Goal: Information Seeking & Learning: Find specific fact

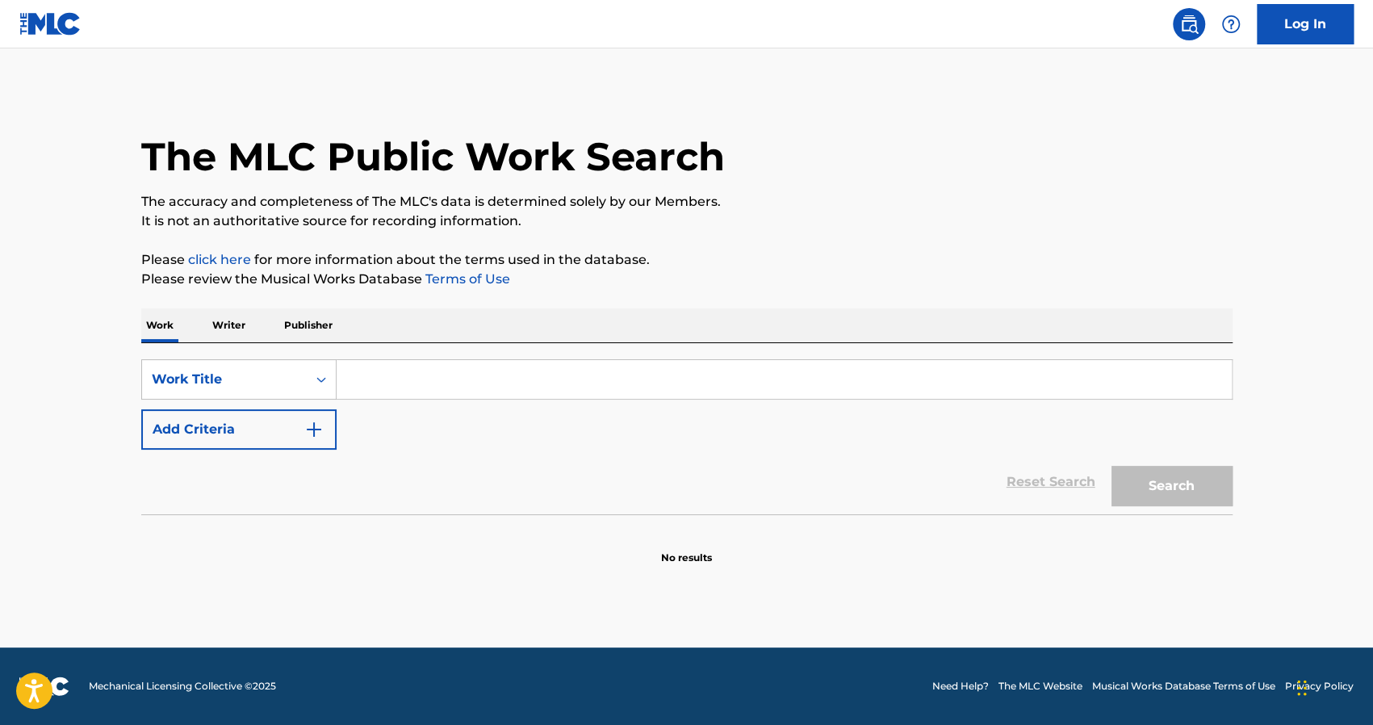
click at [419, 358] on div "SearchWithCriteria43f457de-7c60-49c3-8b36-70747e9a06b4 Work Title Add Criteria …" at bounding box center [687, 428] width 1092 height 171
click at [379, 395] on input "Search Form" at bounding box center [784, 379] width 895 height 39
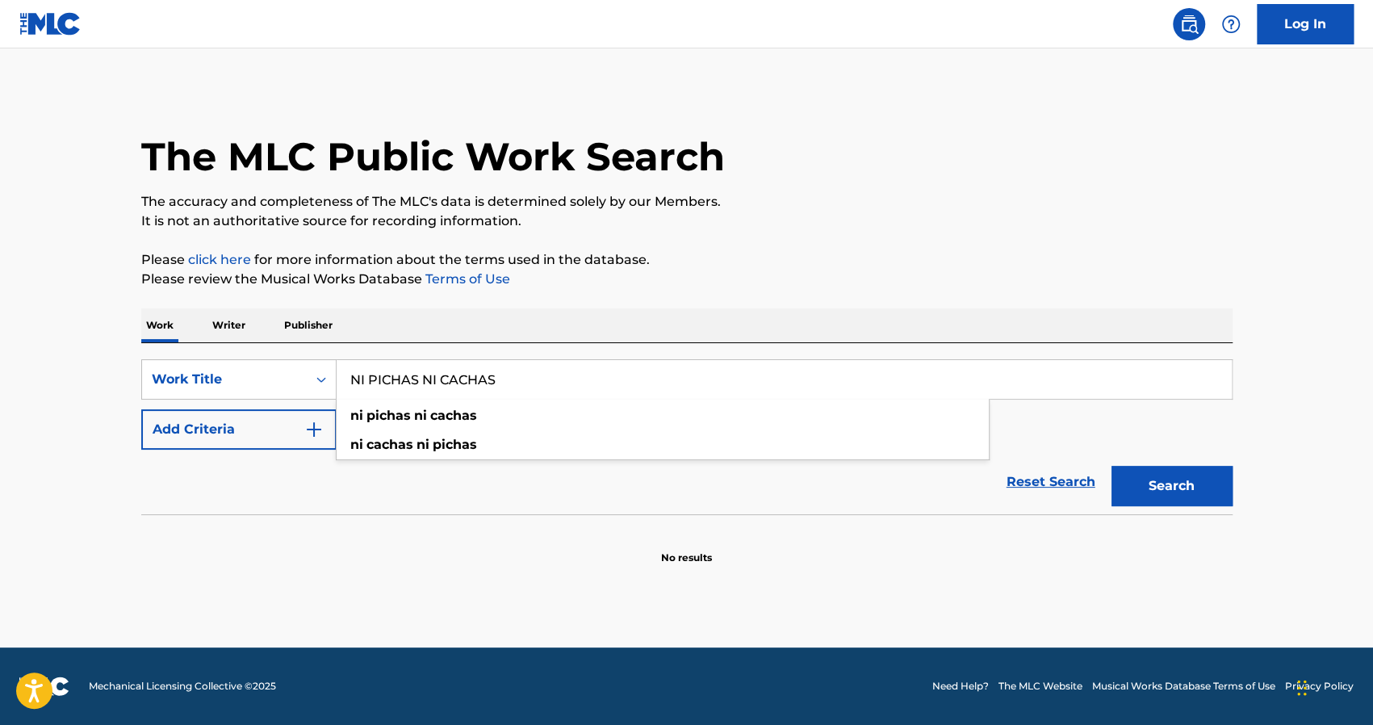
type input "NI PICHAS NI CACHAS"
click at [1112, 466] on button "Search" at bounding box center [1172, 486] width 121 height 40
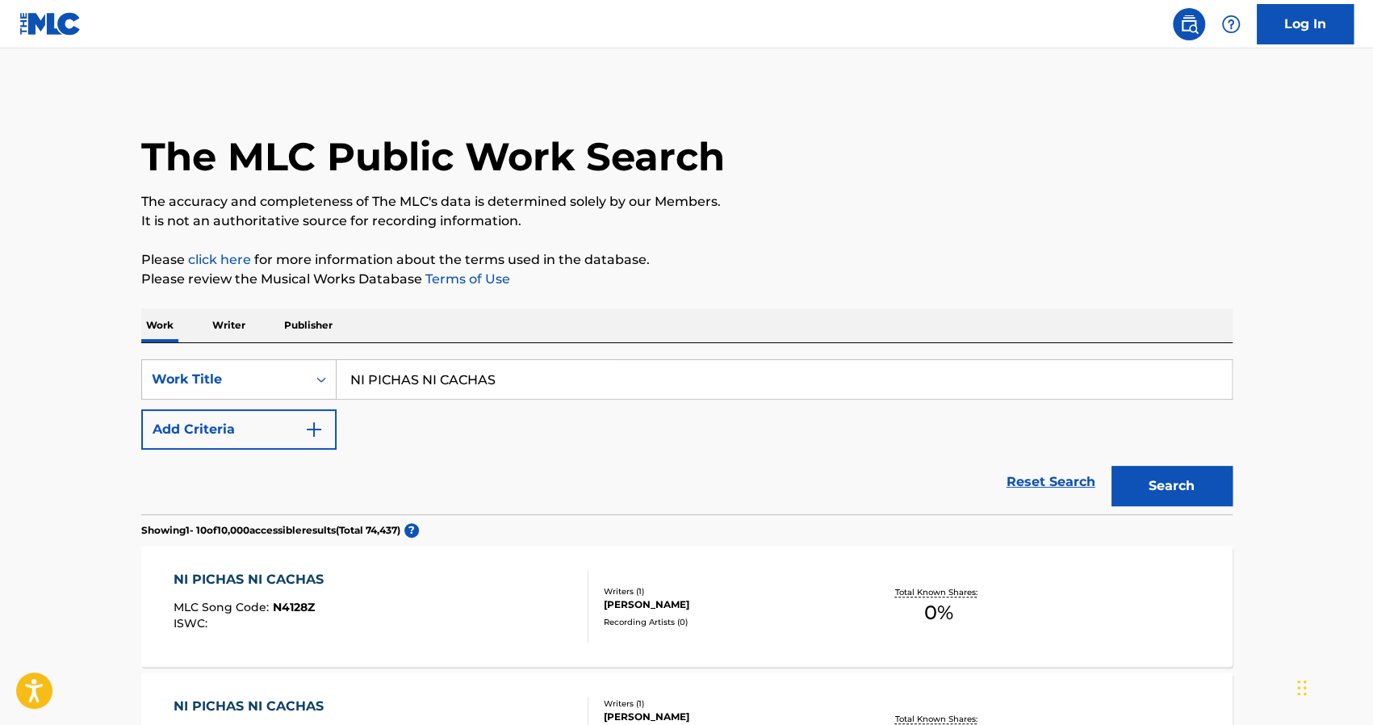
click at [605, 490] on div "Reset Search Search" at bounding box center [687, 482] width 1092 height 65
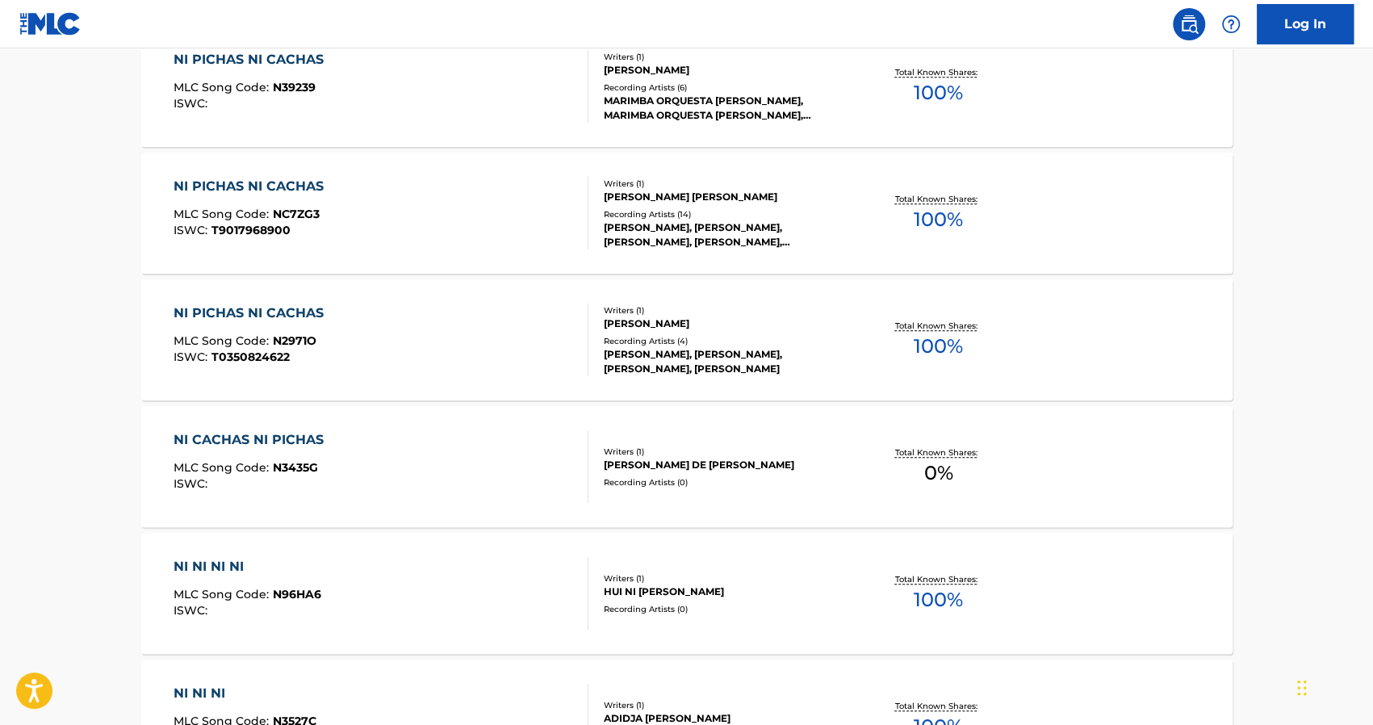
scroll to position [775, 0]
click at [655, 377] on div "NI PICHAS NI CACHAS MLC Song Code : N2971O ISWC : T0350824622 Writers ( 1 ) GAB…" at bounding box center [687, 338] width 1092 height 121
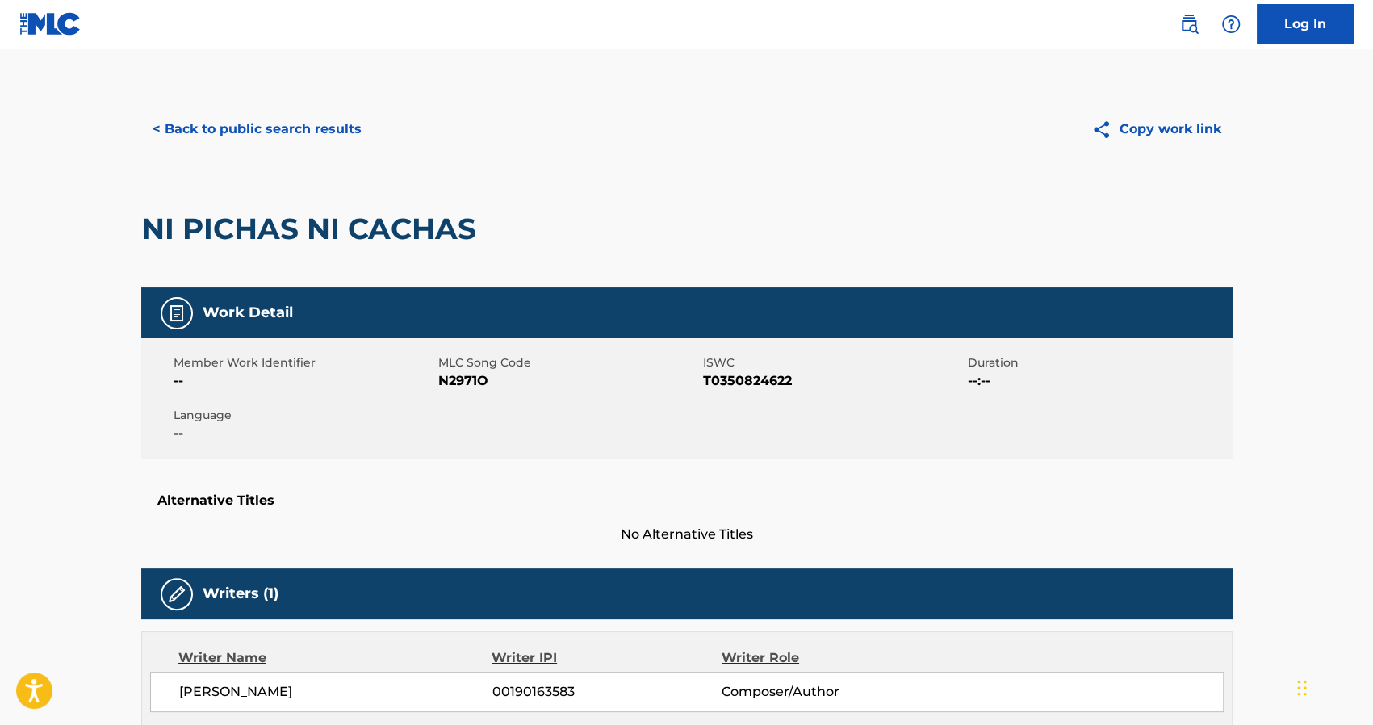
click at [242, 126] on button "< Back to public search results" at bounding box center [257, 129] width 232 height 40
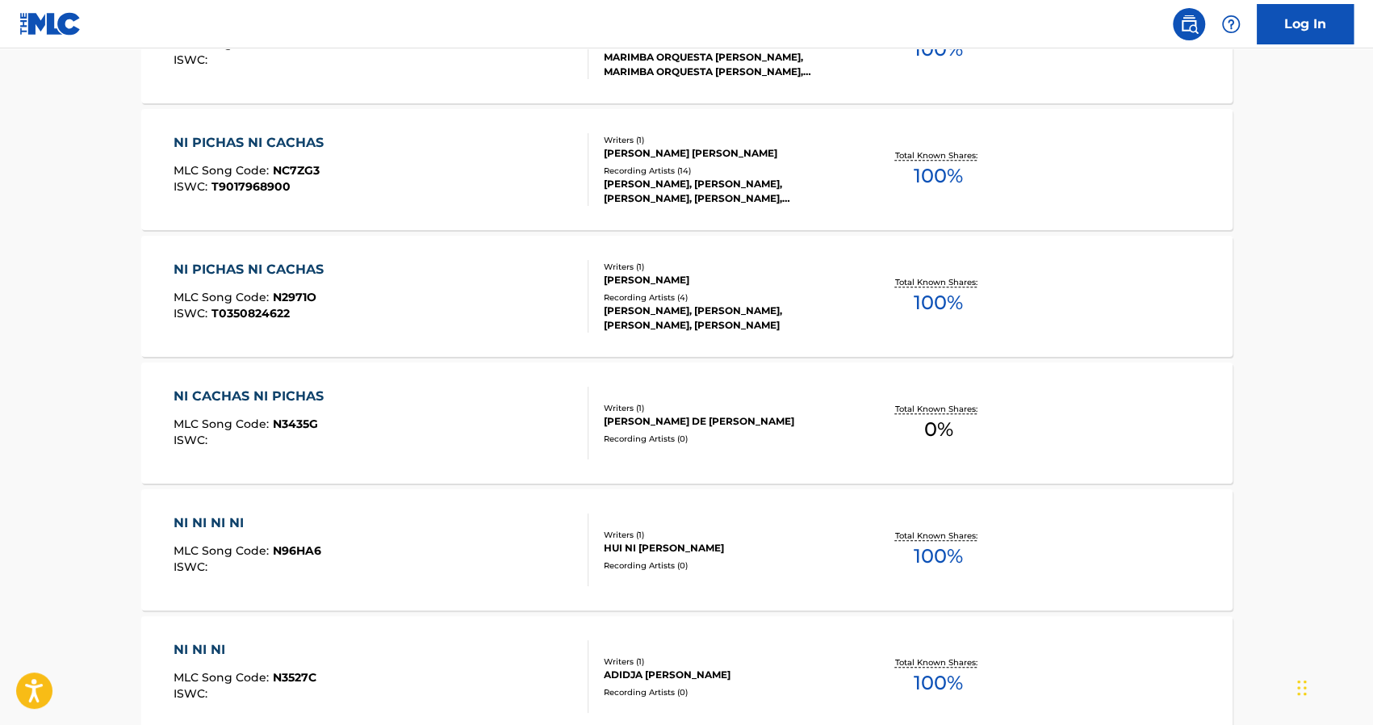
scroll to position [182, 0]
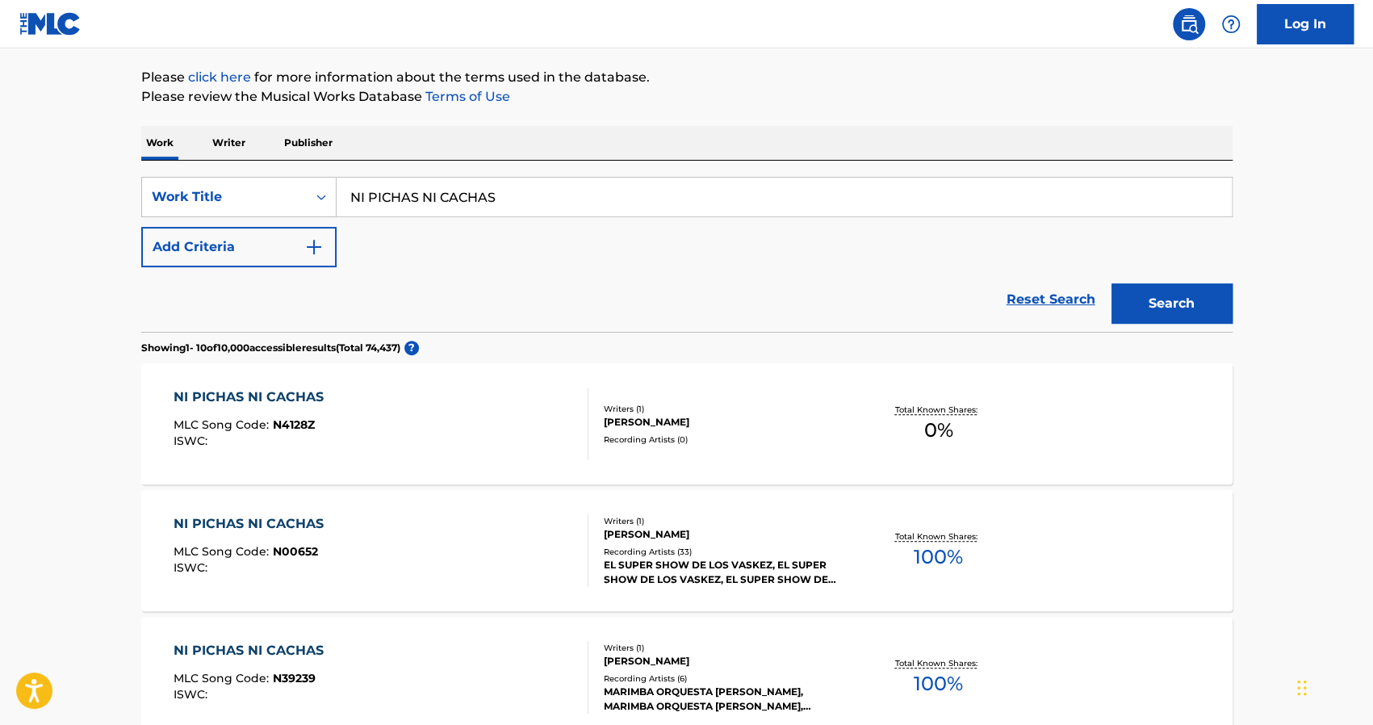
click at [505, 189] on input "NI PICHAS NI CACHAS" at bounding box center [784, 197] width 895 height 39
type input "N"
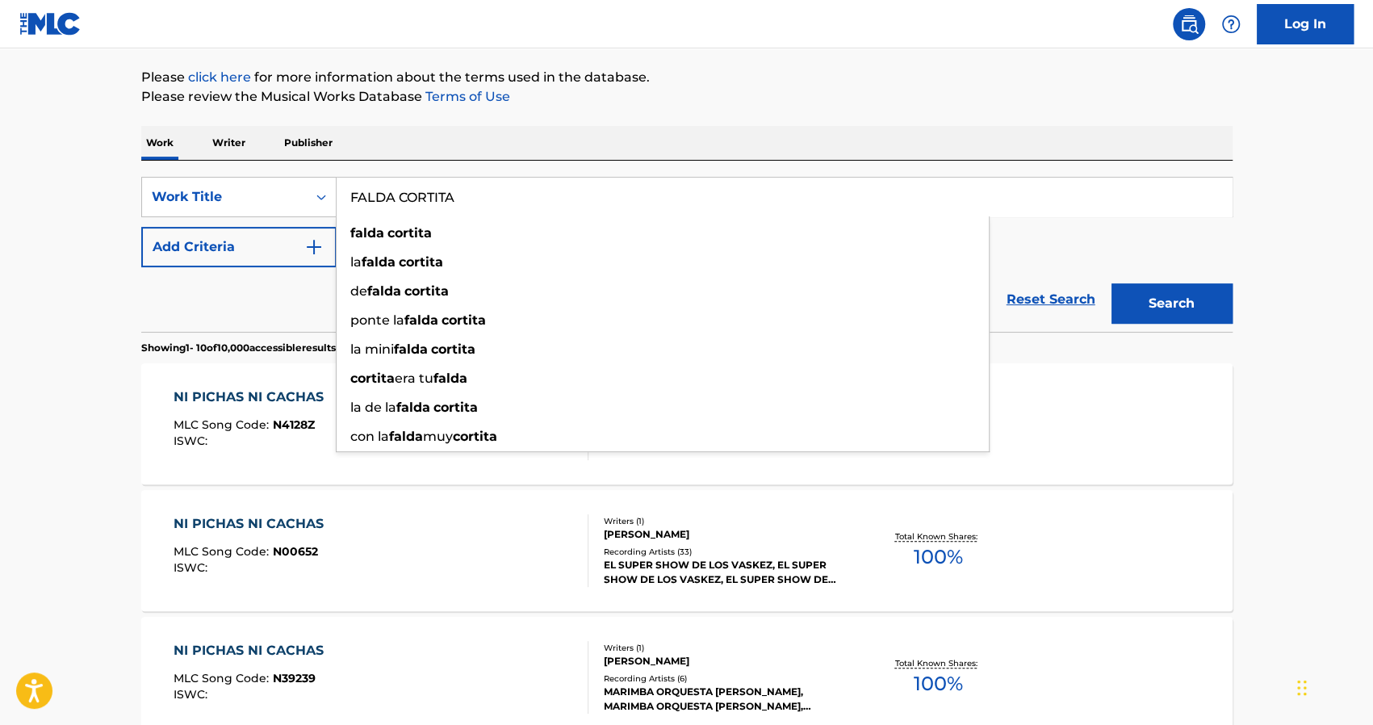
type input "FALDA CORTITA"
click at [1112, 283] on button "Search" at bounding box center [1172, 303] width 121 height 40
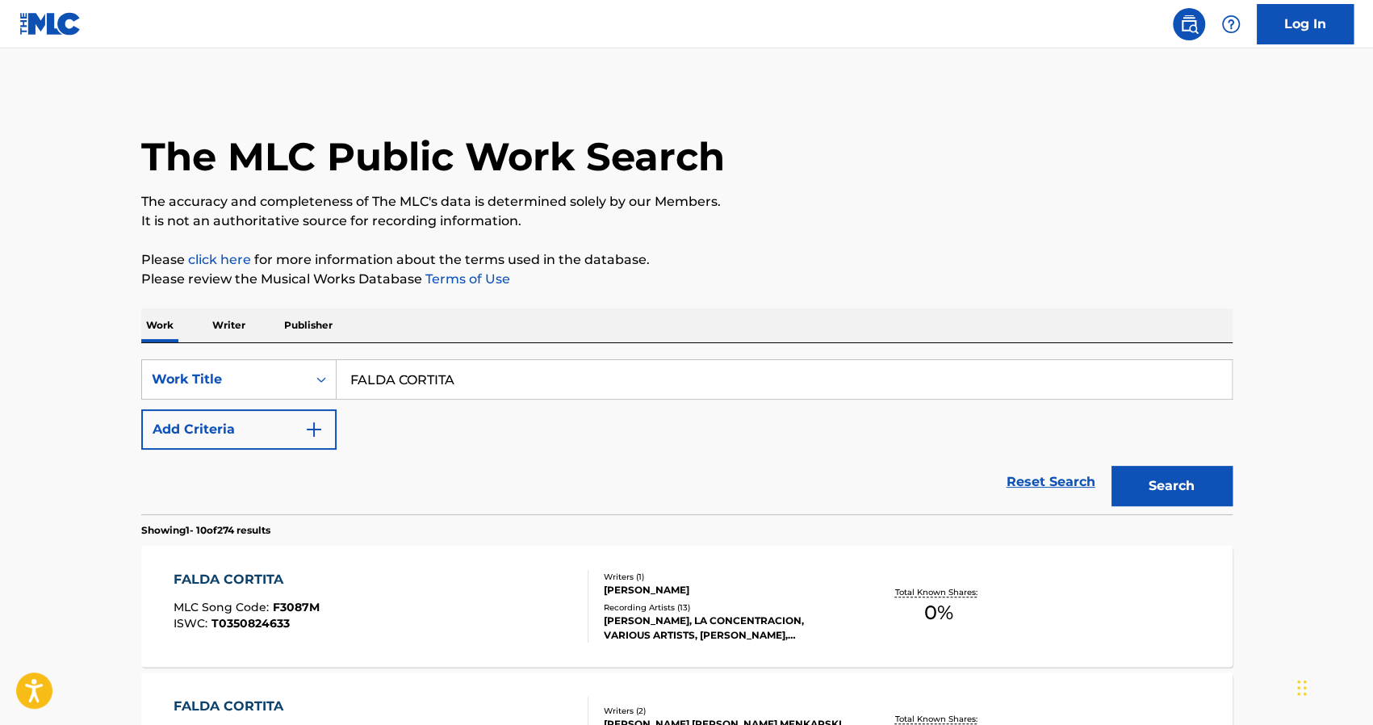
click at [659, 611] on div "Recording Artists ( 13 )" at bounding box center [726, 608] width 244 height 12
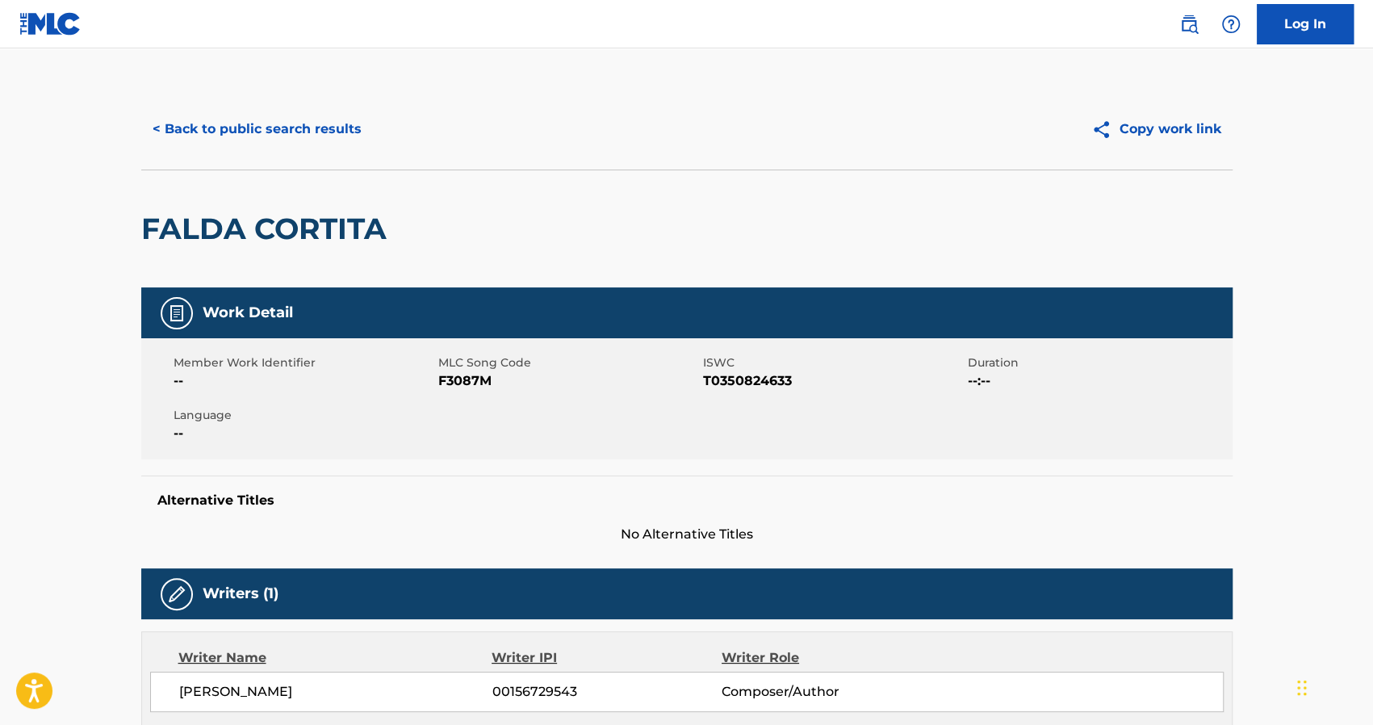
click at [661, 245] on div "FALDA CORTITA" at bounding box center [687, 229] width 1092 height 118
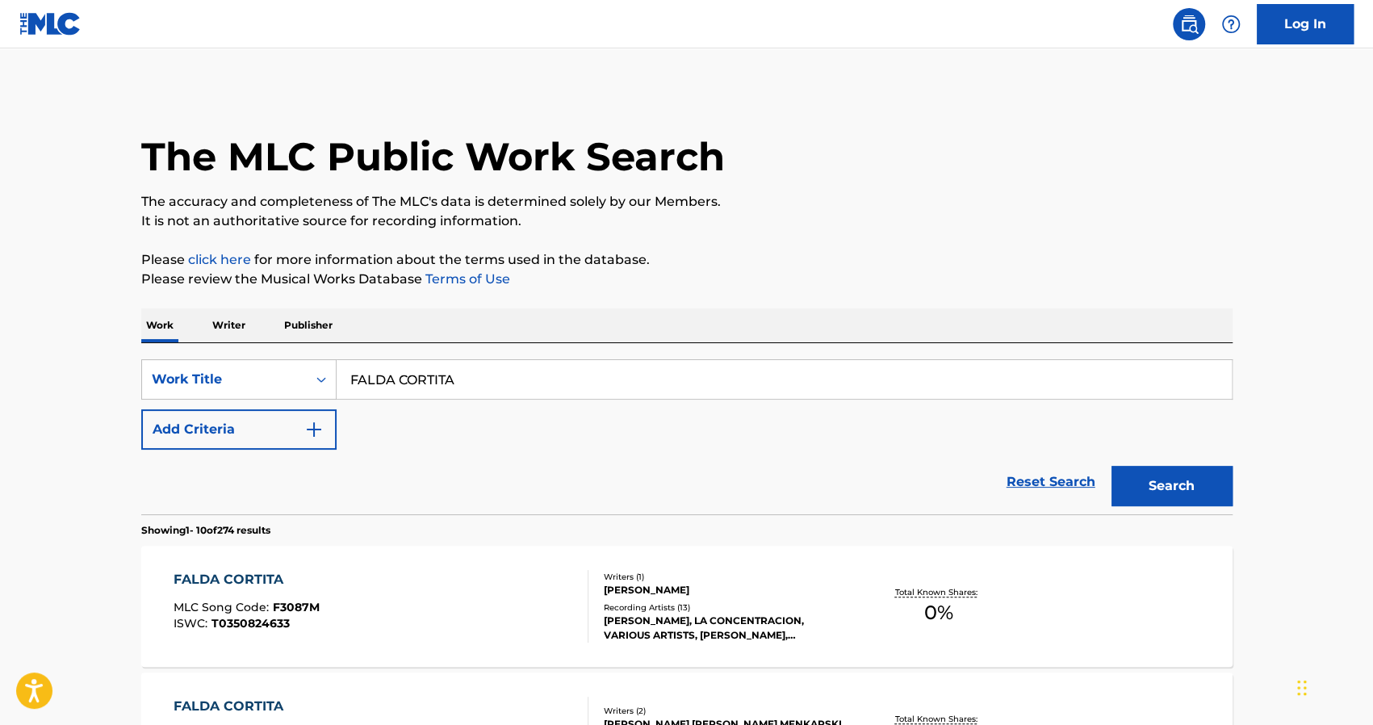
click at [488, 388] on input "FALDA CORTITA" at bounding box center [784, 379] width 895 height 39
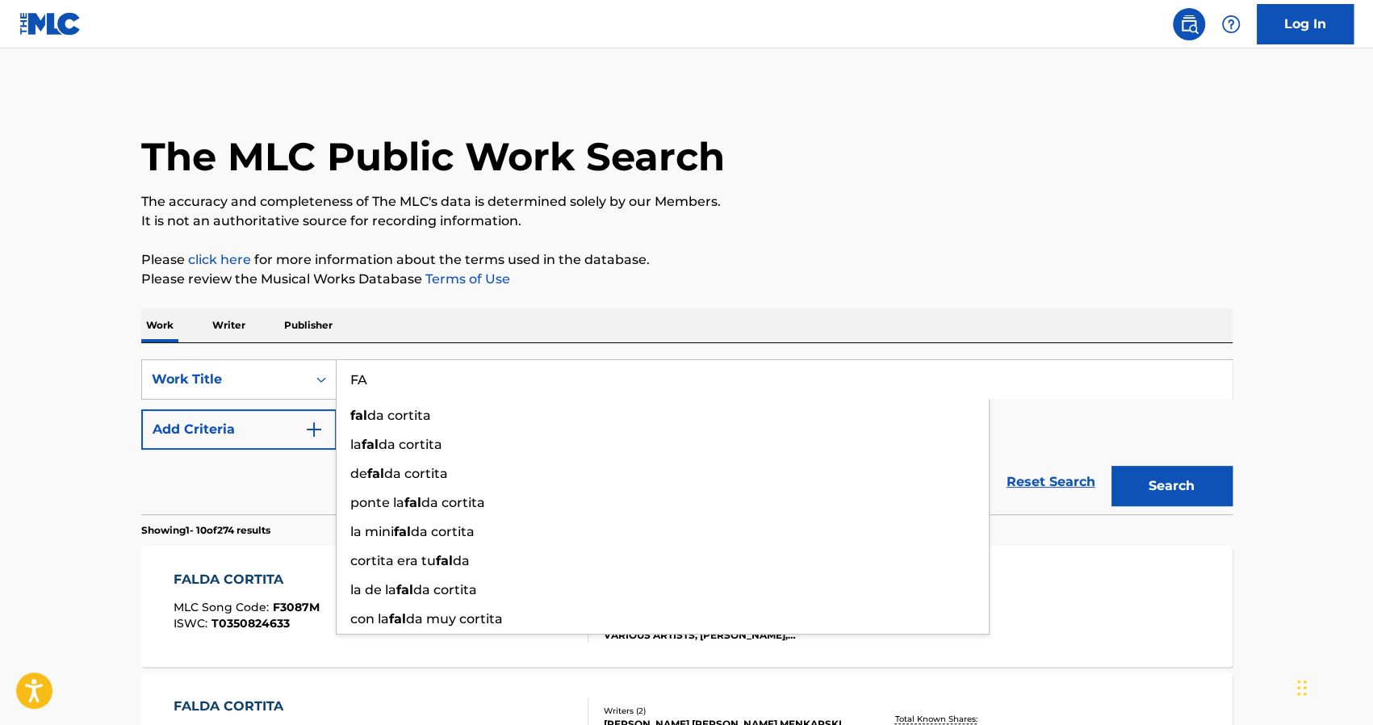
type input "F"
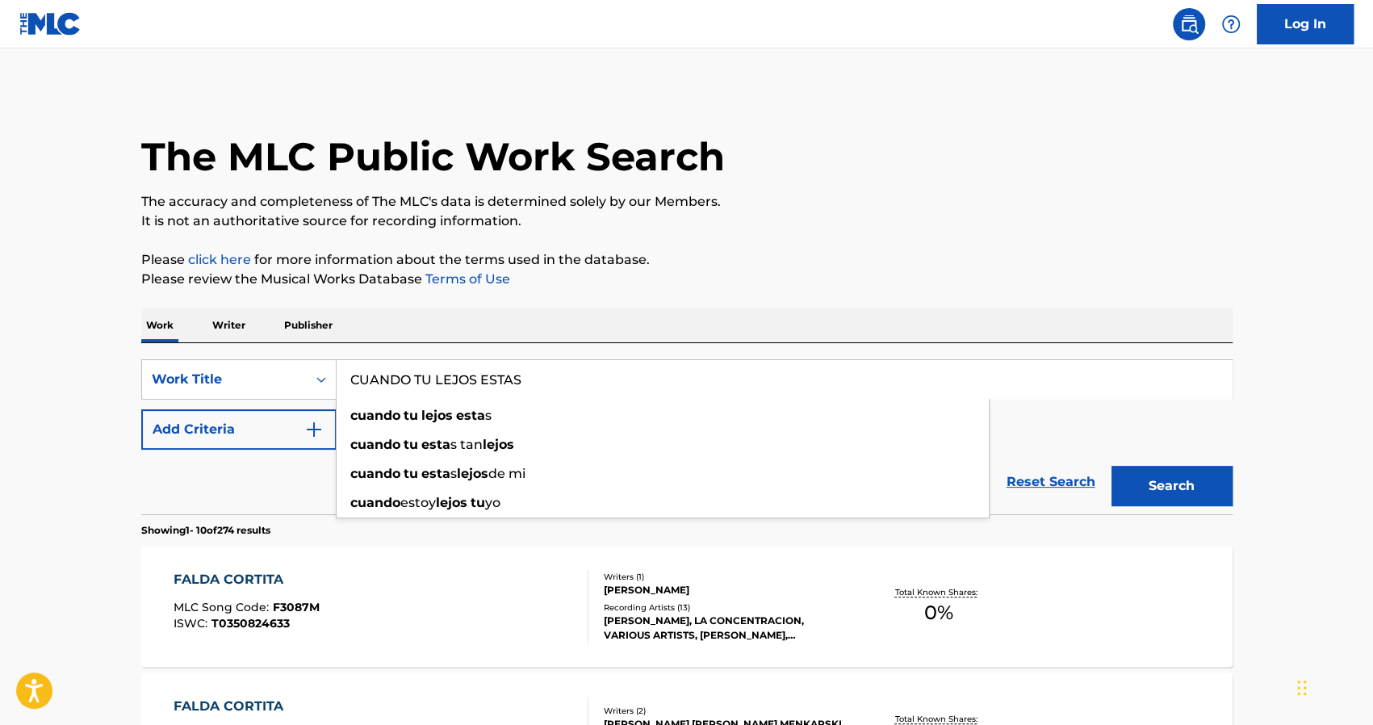
type input "CUANDO TU LEJOS ESTAS"
click at [1112, 466] on button "Search" at bounding box center [1172, 486] width 121 height 40
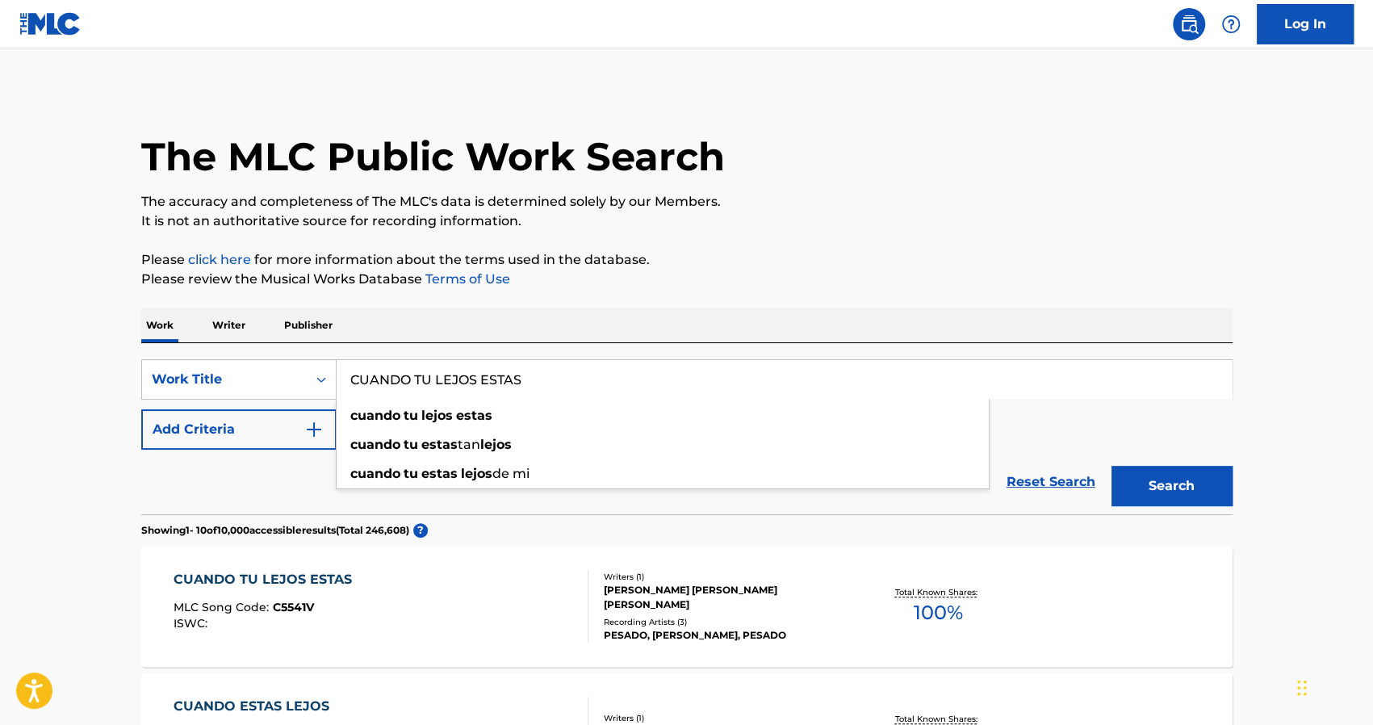
click at [673, 616] on div "Recording Artists ( 3 )" at bounding box center [726, 622] width 244 height 12
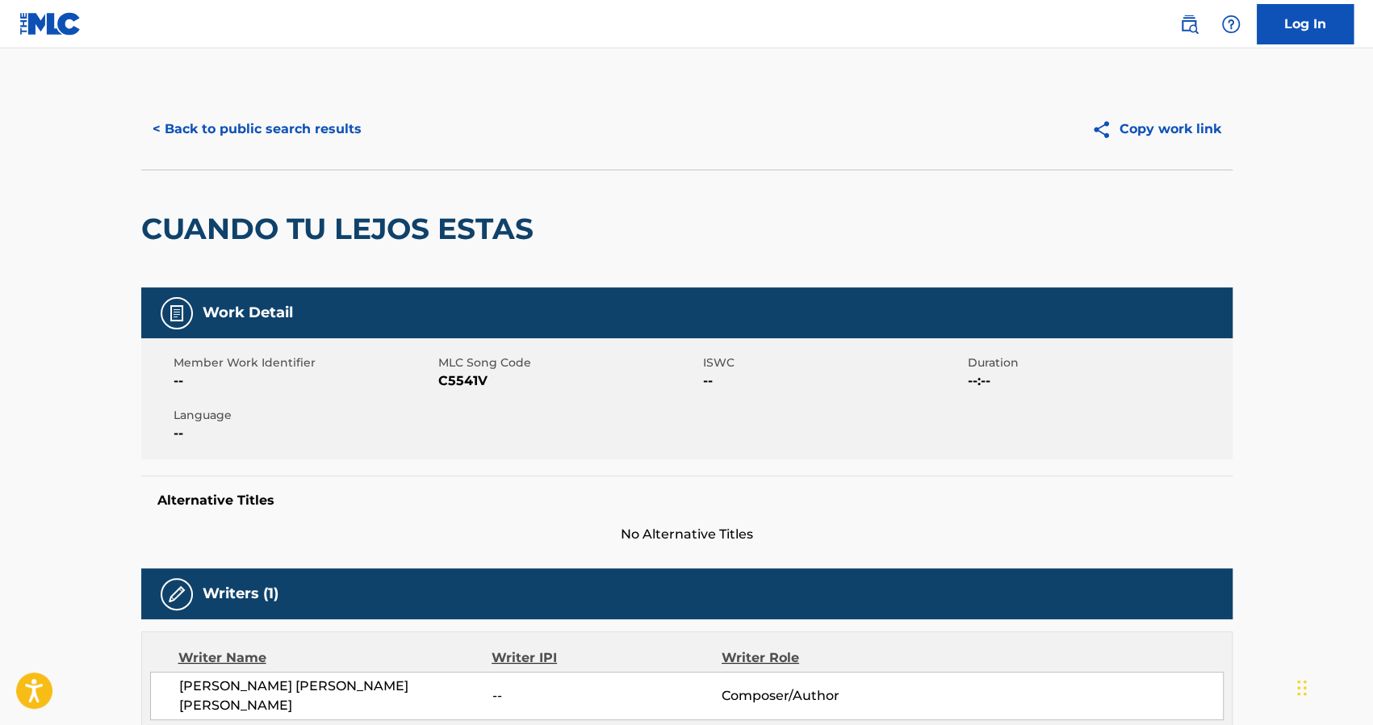
click at [235, 122] on button "< Back to public search results" at bounding box center [257, 129] width 232 height 40
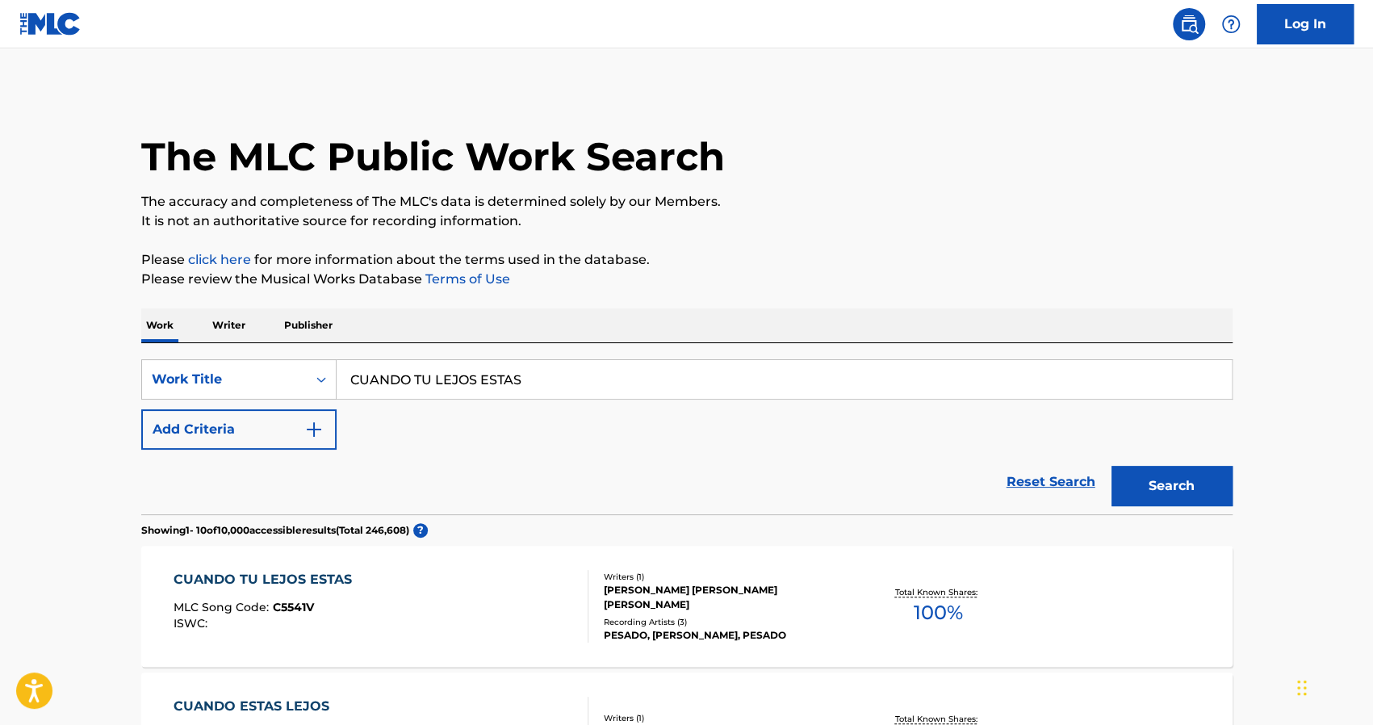
click at [584, 388] on input "CUANDO TU LEJOS ESTAS" at bounding box center [784, 379] width 895 height 39
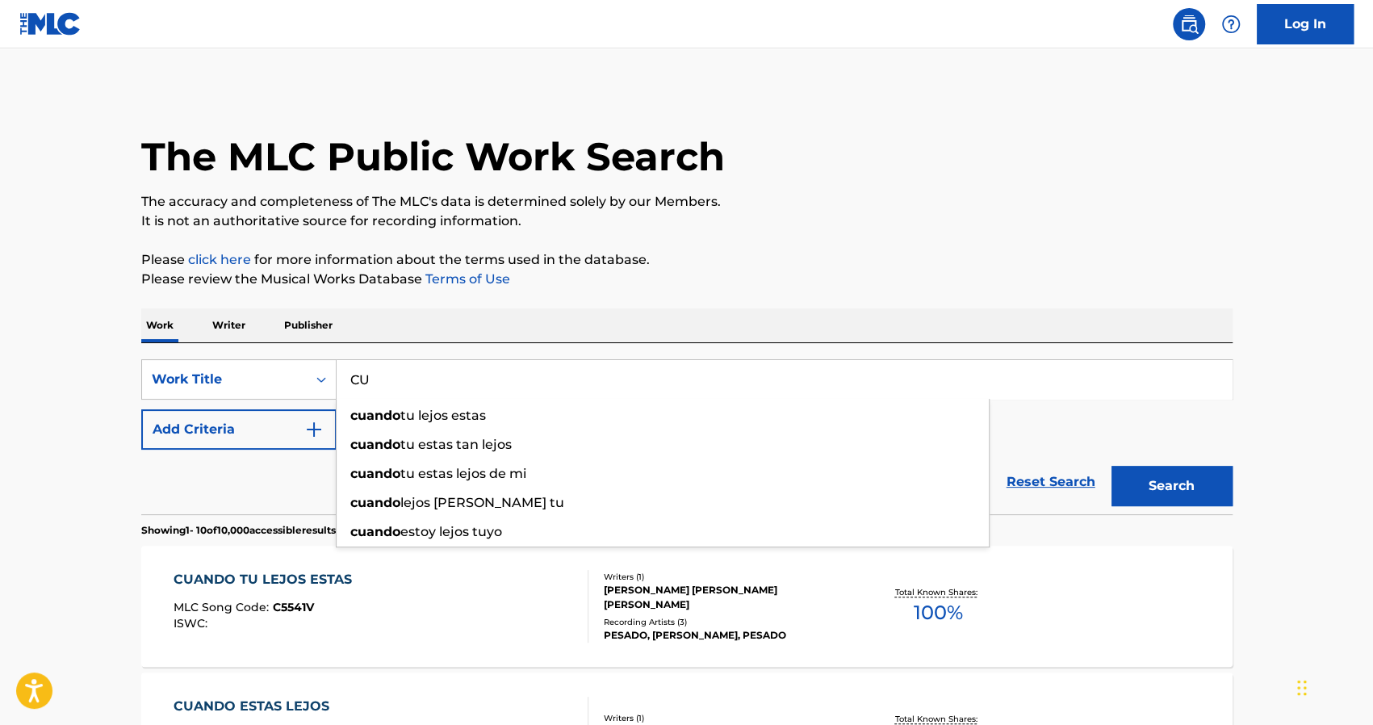
type input "C"
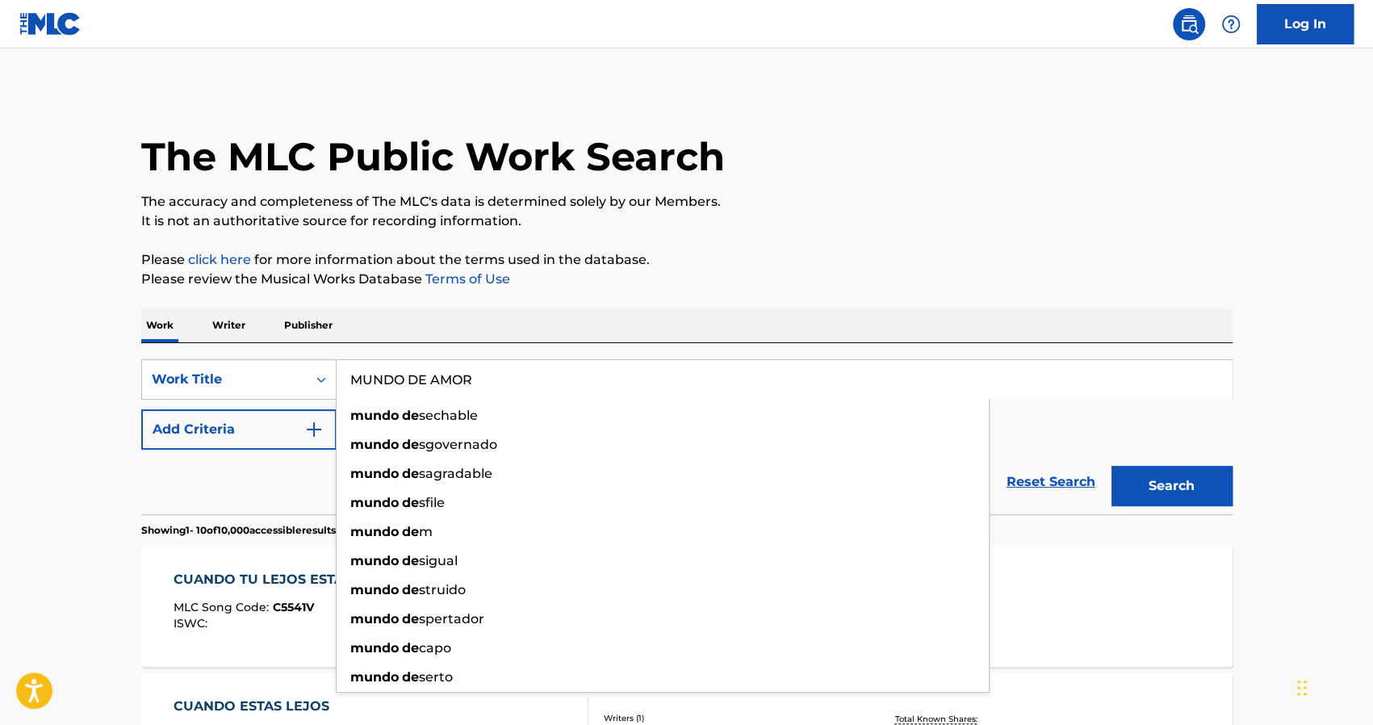
type input "MUNDO DE AMOR"
click at [1112, 466] on button "Search" at bounding box center [1172, 486] width 121 height 40
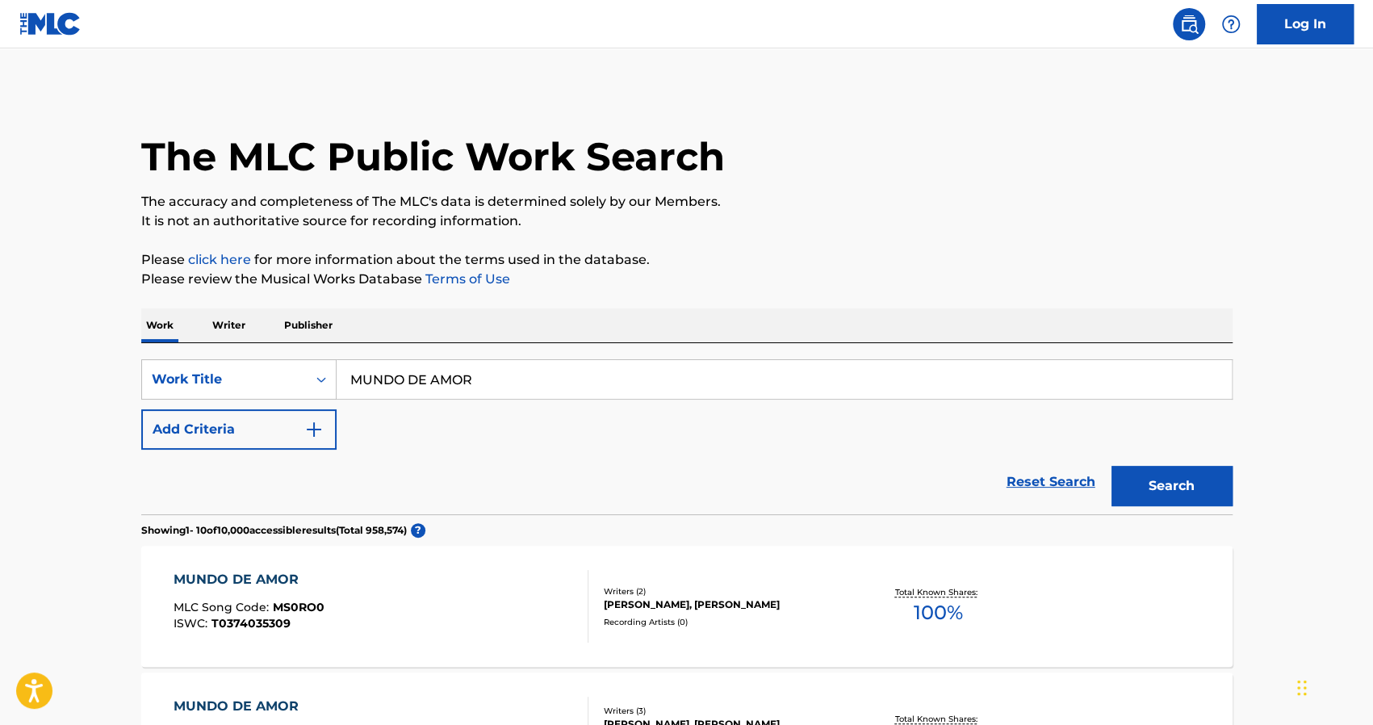
click at [269, 468] on div "Reset Search Search" at bounding box center [687, 482] width 1092 height 65
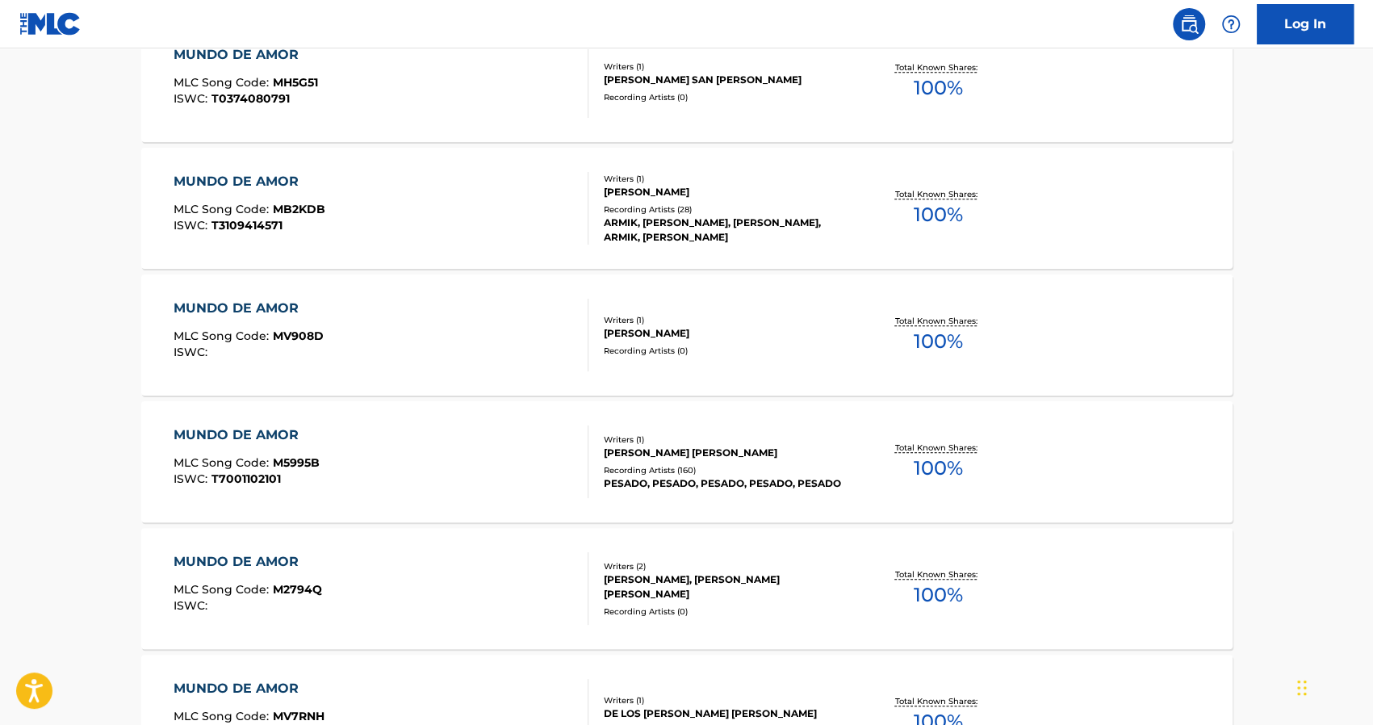
scroll to position [840, 0]
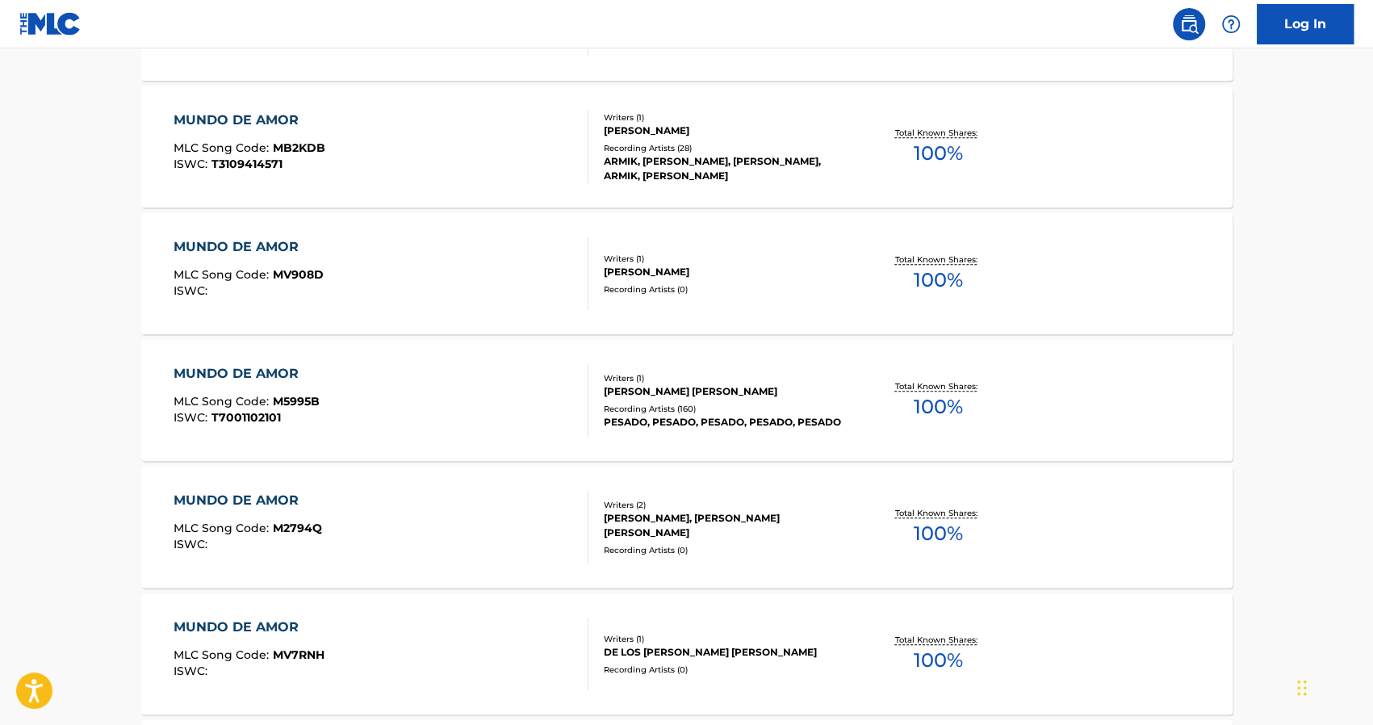
click at [678, 387] on div "JOSE MARIO ELIZONDO RENDON" at bounding box center [726, 391] width 244 height 15
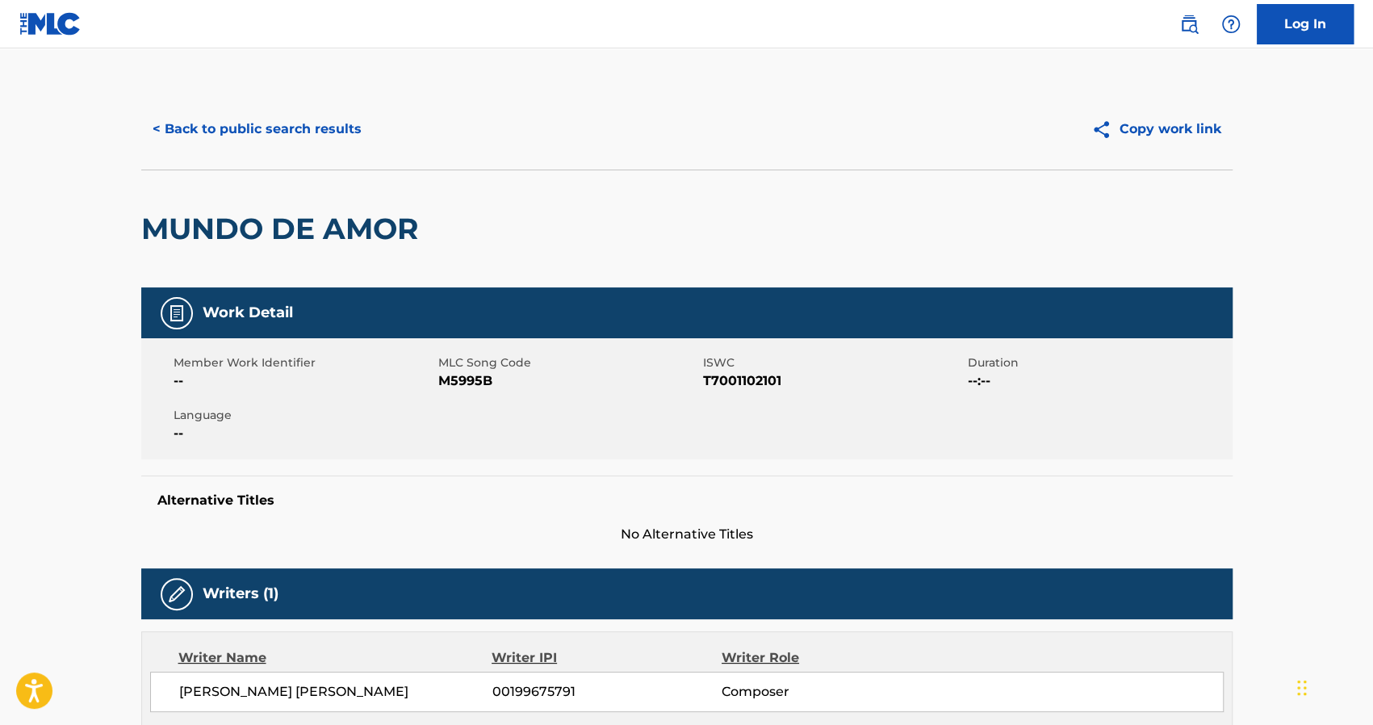
click at [248, 125] on button "< Back to public search results" at bounding box center [257, 129] width 232 height 40
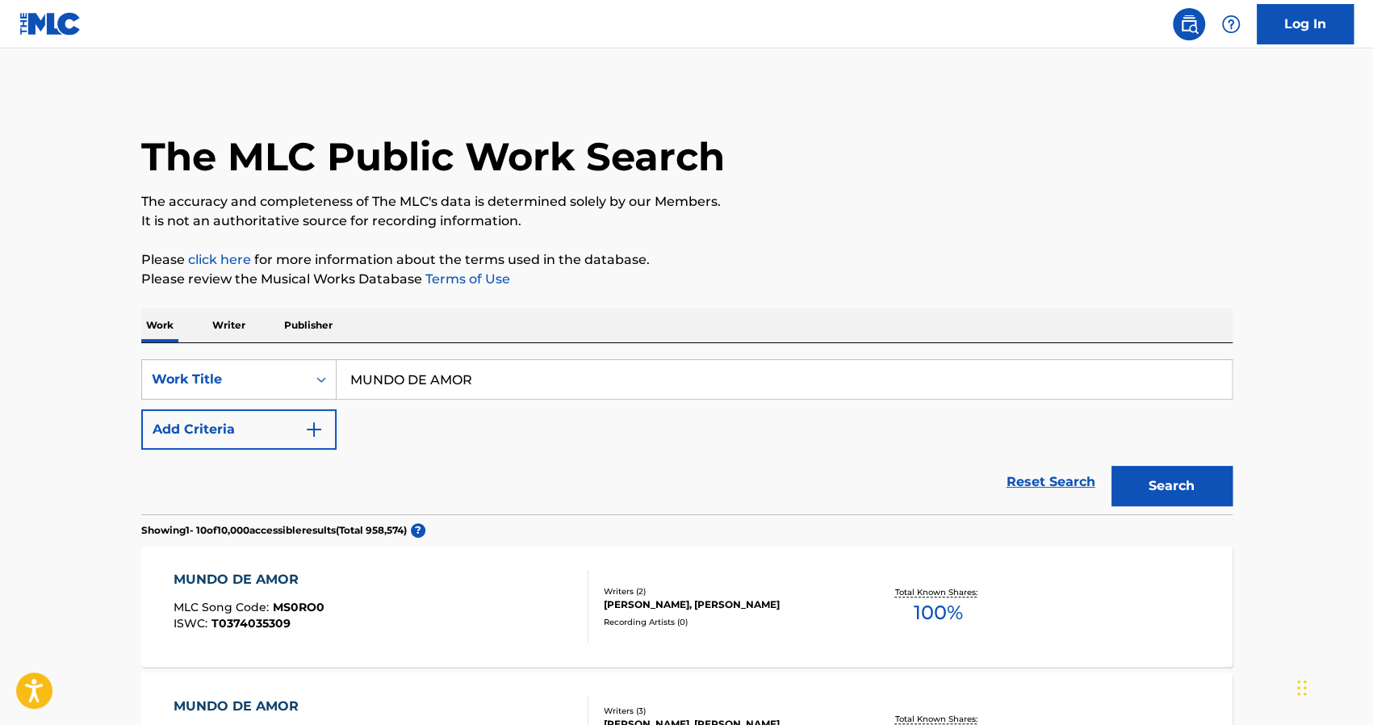
click at [520, 396] on input "MUNDO DE AMOR" at bounding box center [784, 379] width 895 height 39
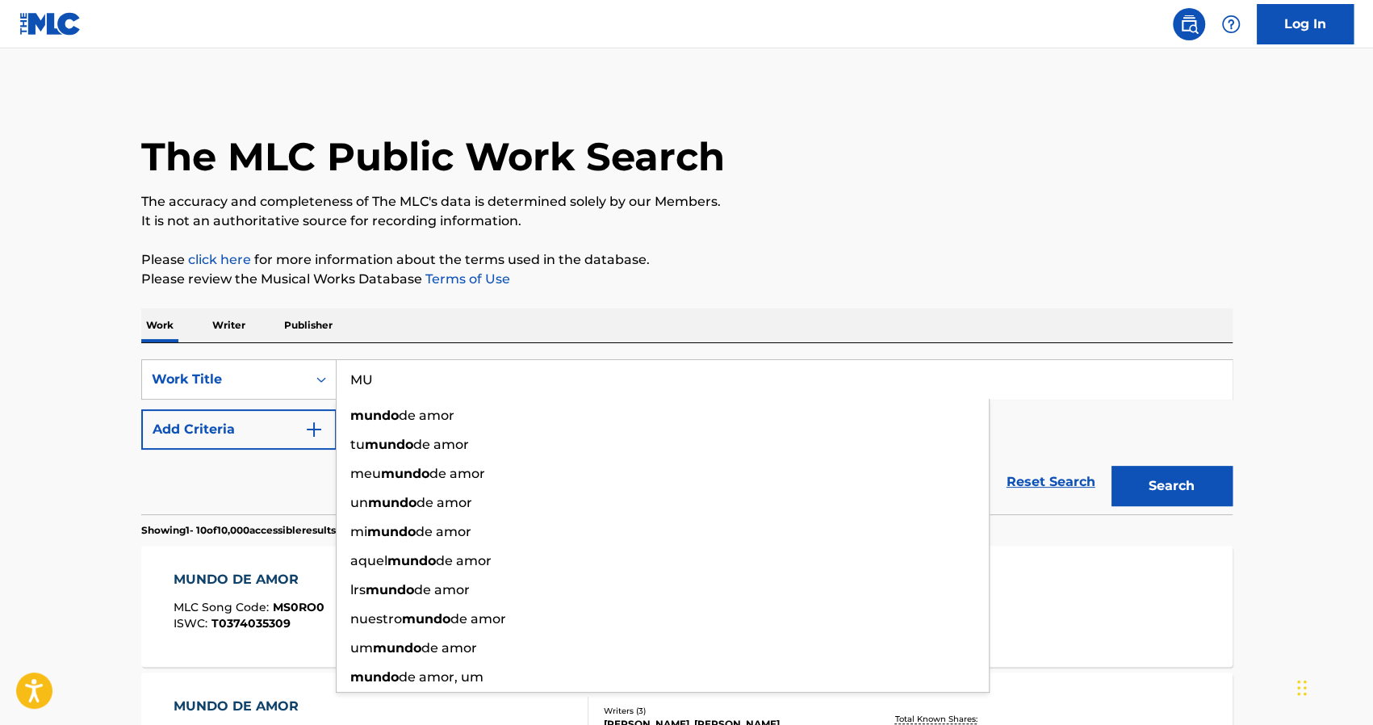
type input "M"
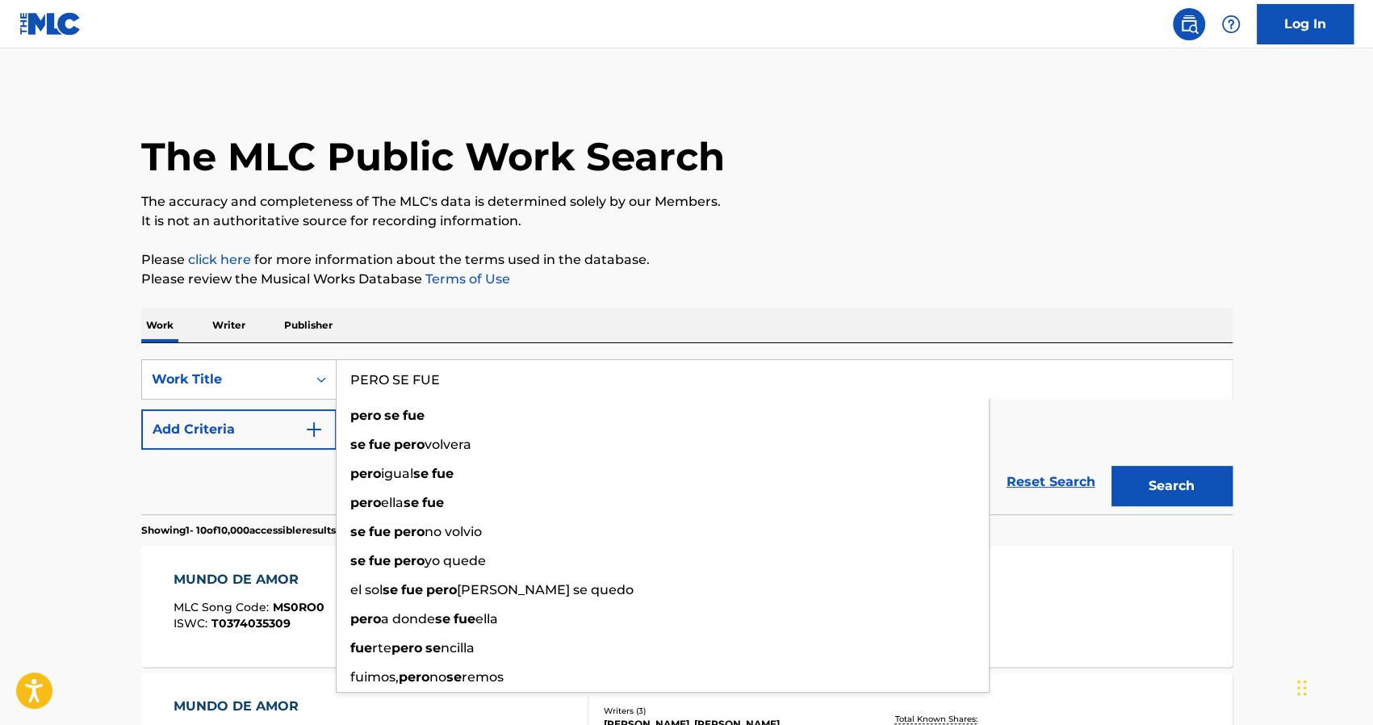
type input "PERO SE FUE"
click at [1112, 466] on button "Search" at bounding box center [1172, 486] width 121 height 40
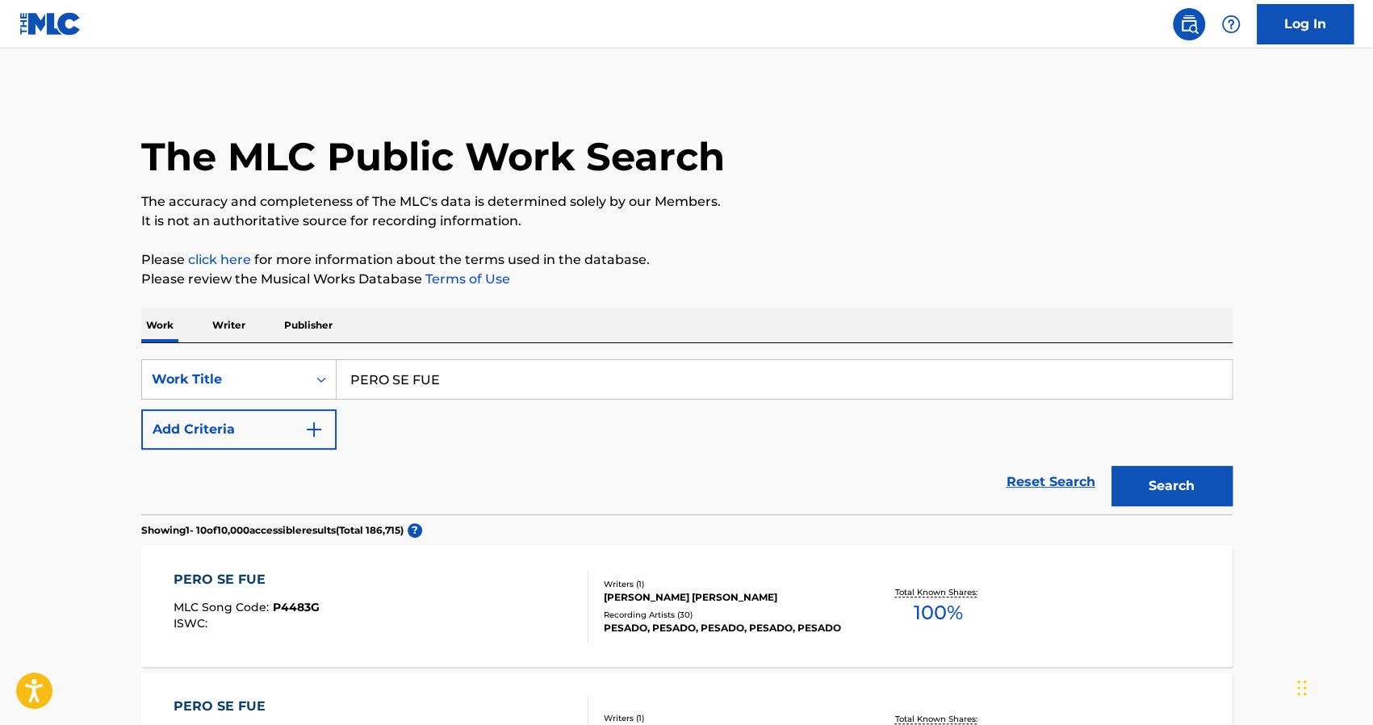
click at [175, 474] on div "Reset Search Search" at bounding box center [687, 482] width 1092 height 65
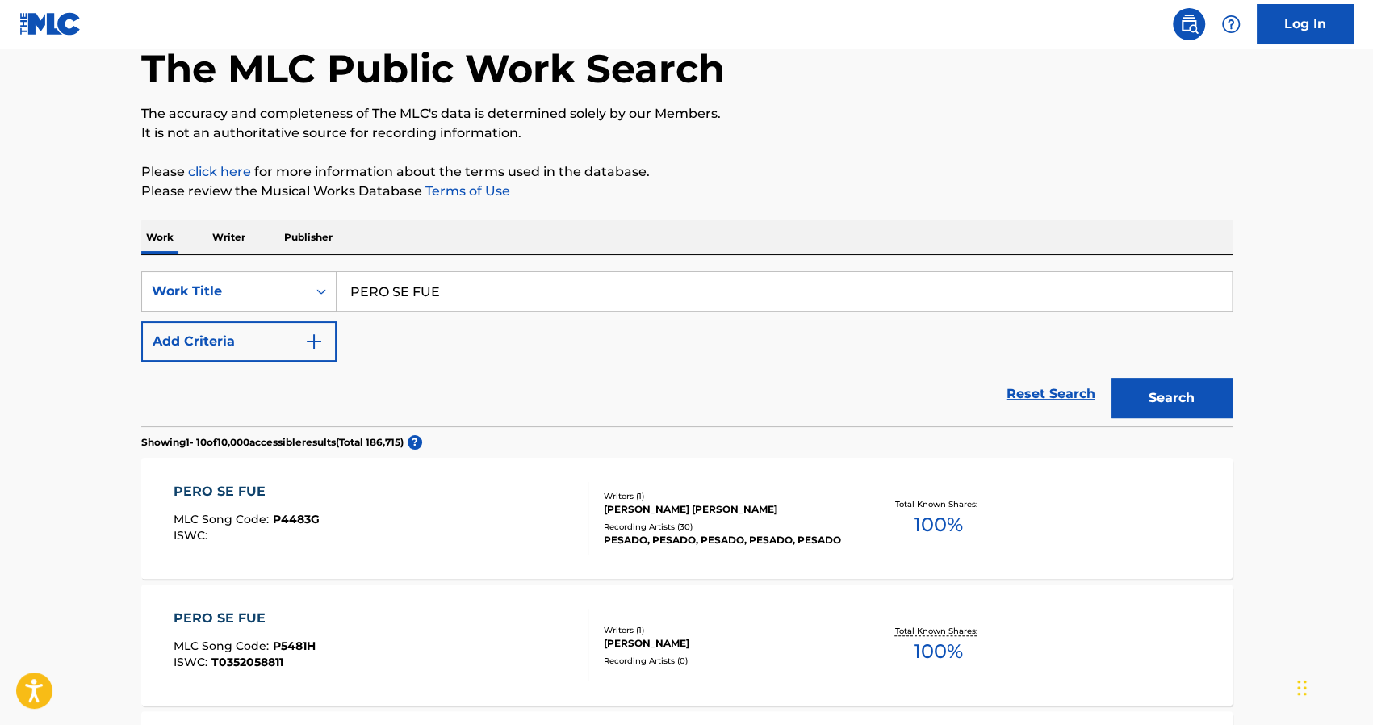
scroll to position [291, 0]
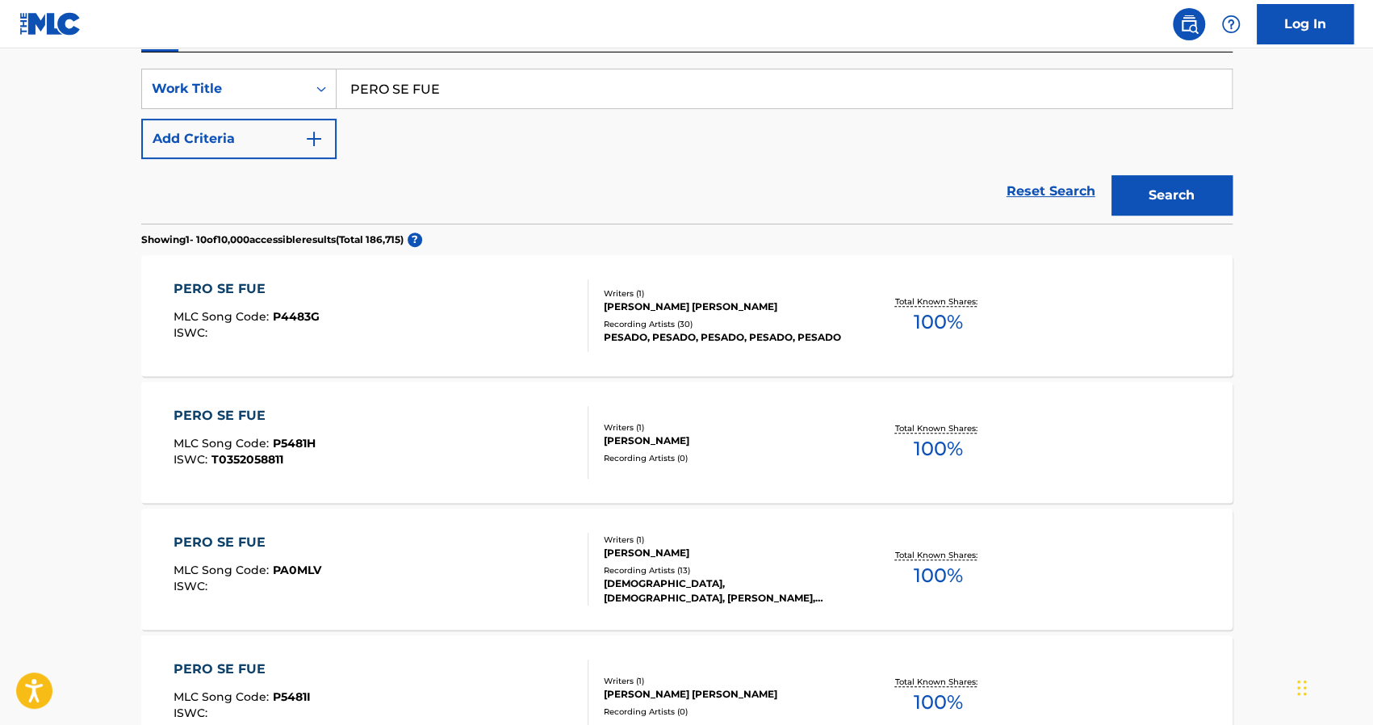
click at [644, 300] on div "JOSE MARTIN CHAPA VAZQUEZ" at bounding box center [726, 307] width 244 height 15
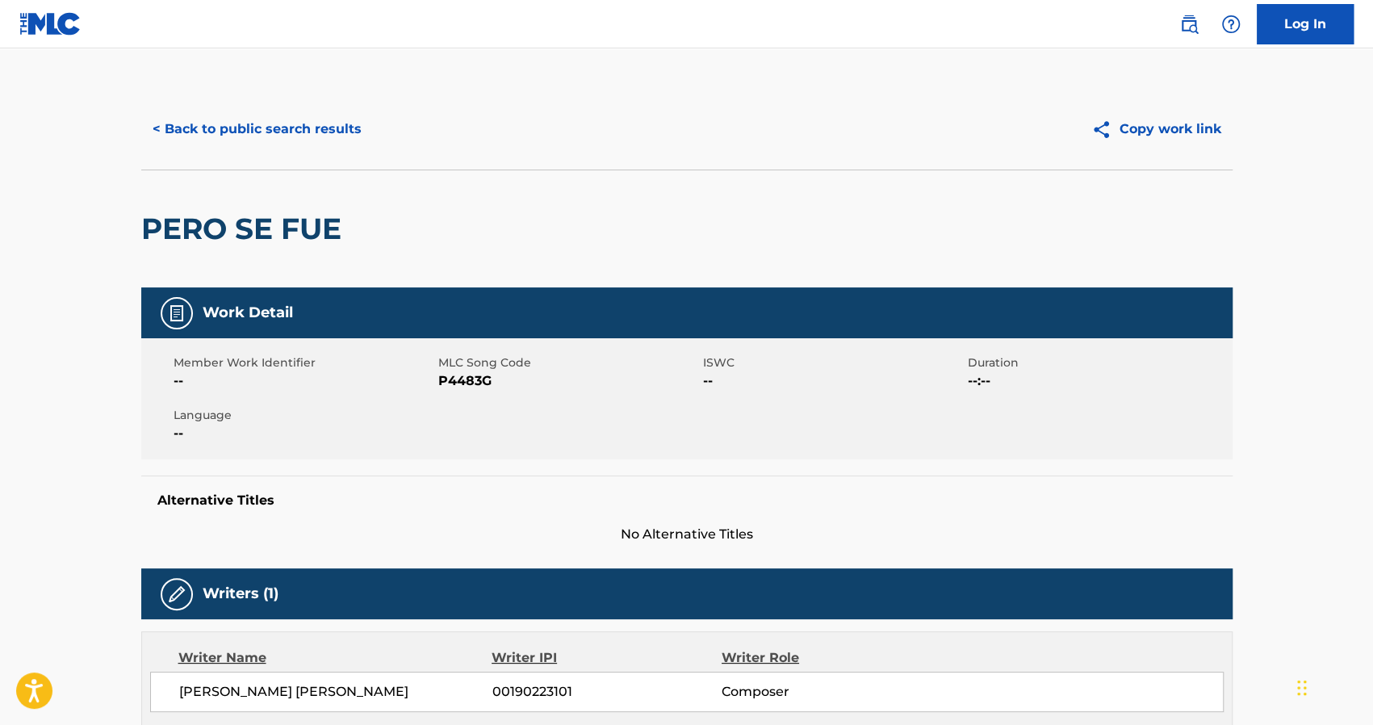
click at [292, 125] on button "< Back to public search results" at bounding box center [257, 129] width 232 height 40
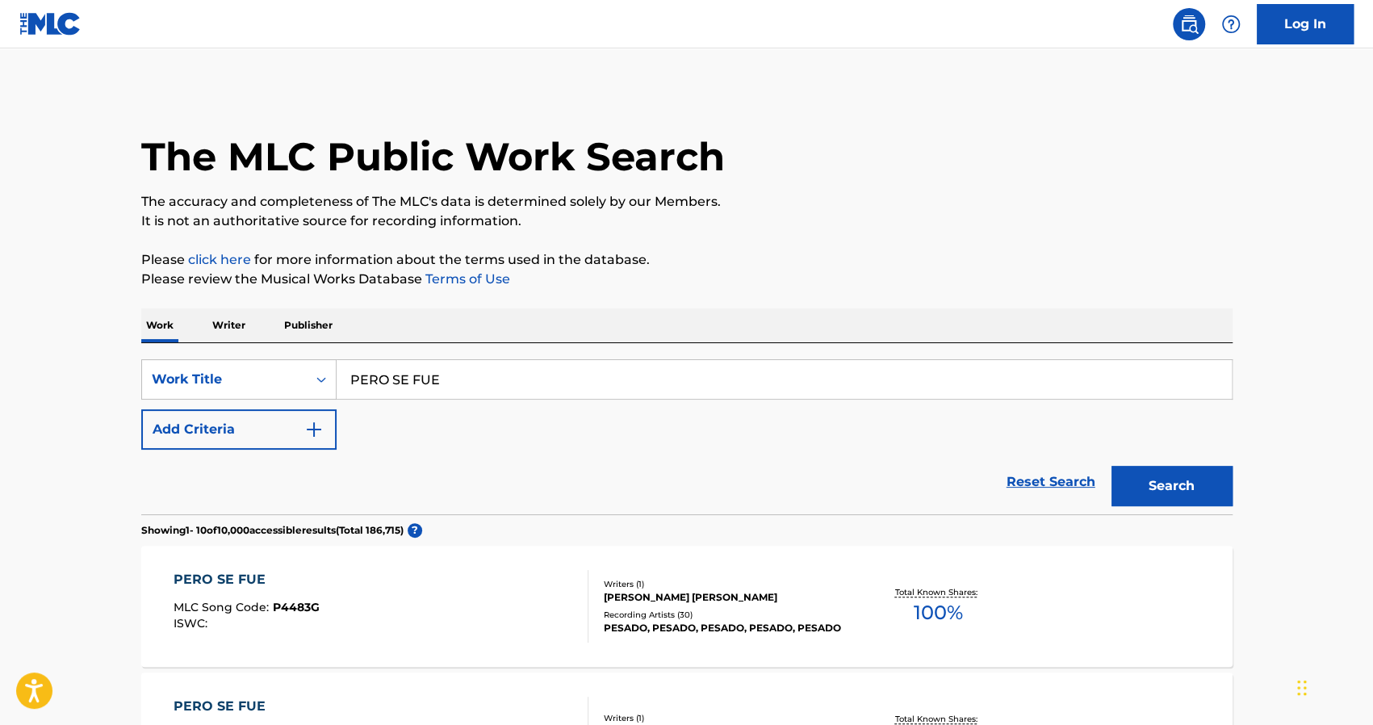
scroll to position [291, 0]
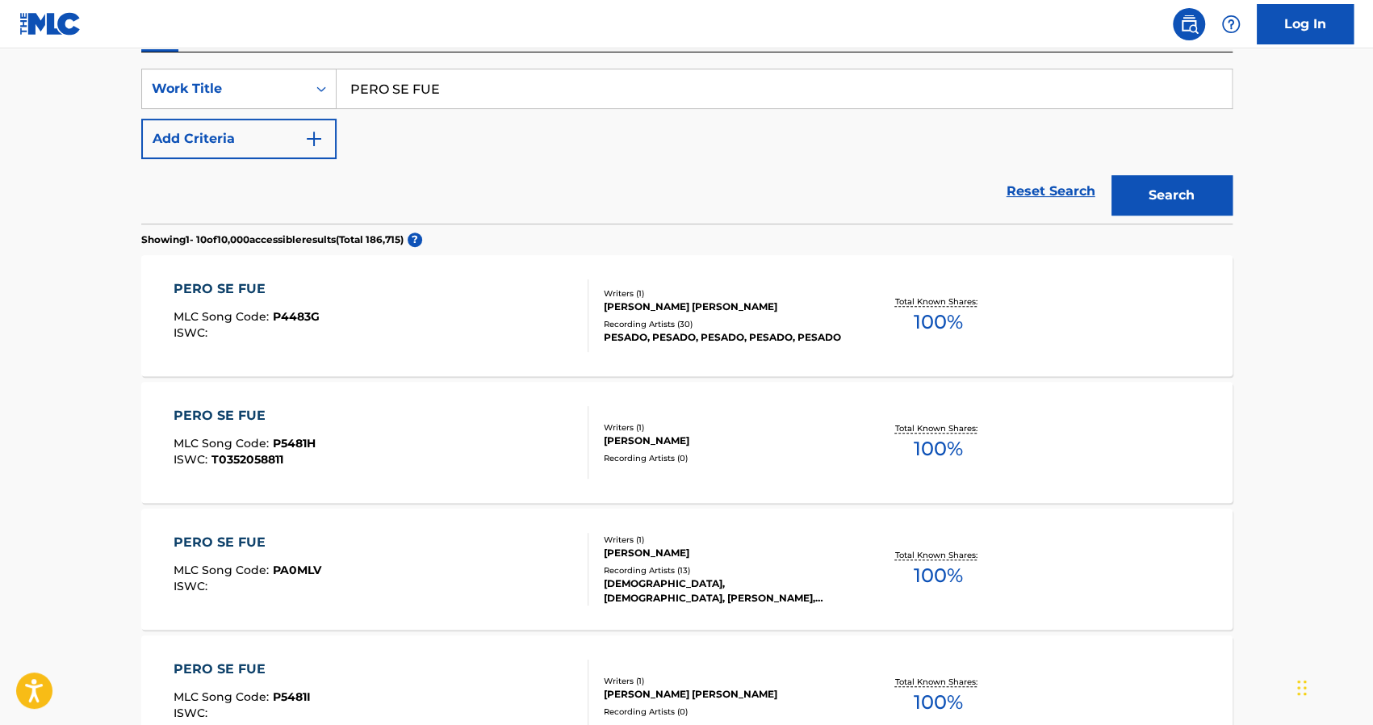
click at [439, 80] on input "PERO SE FUE" at bounding box center [784, 88] width 895 height 39
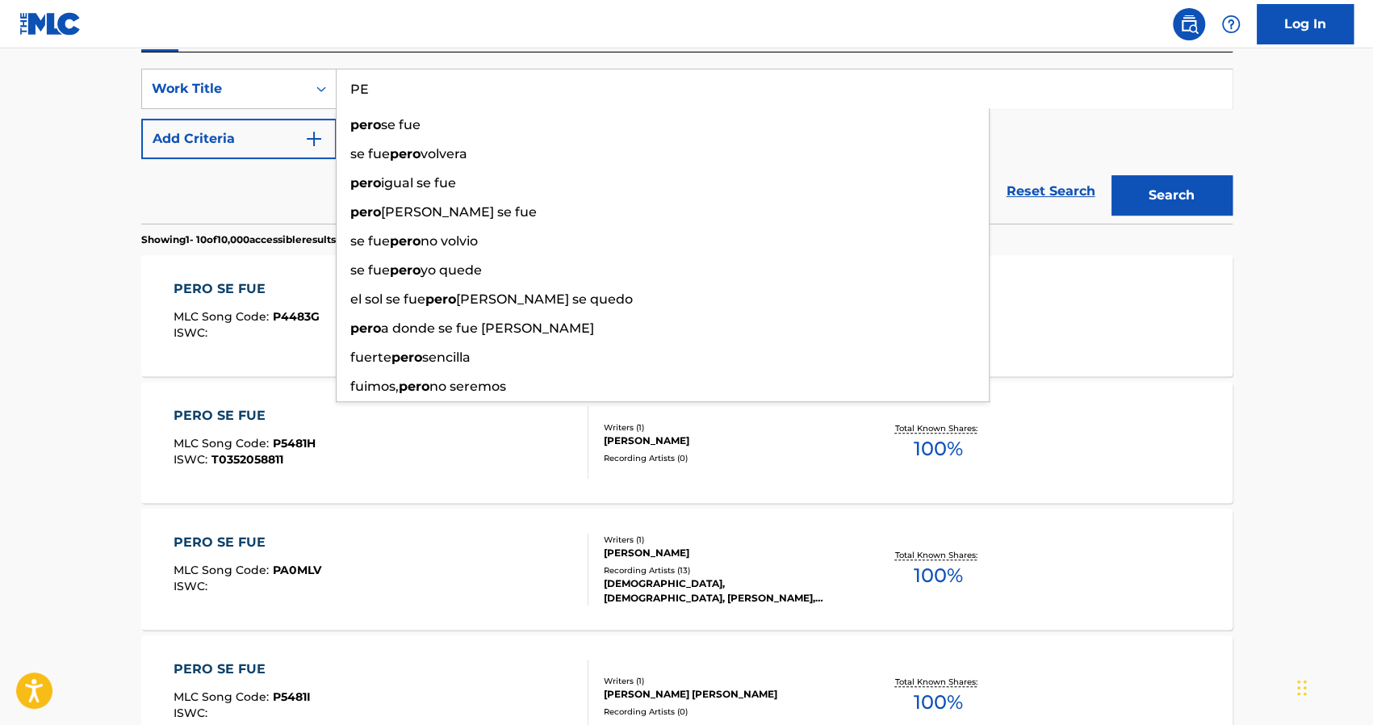
type input "P"
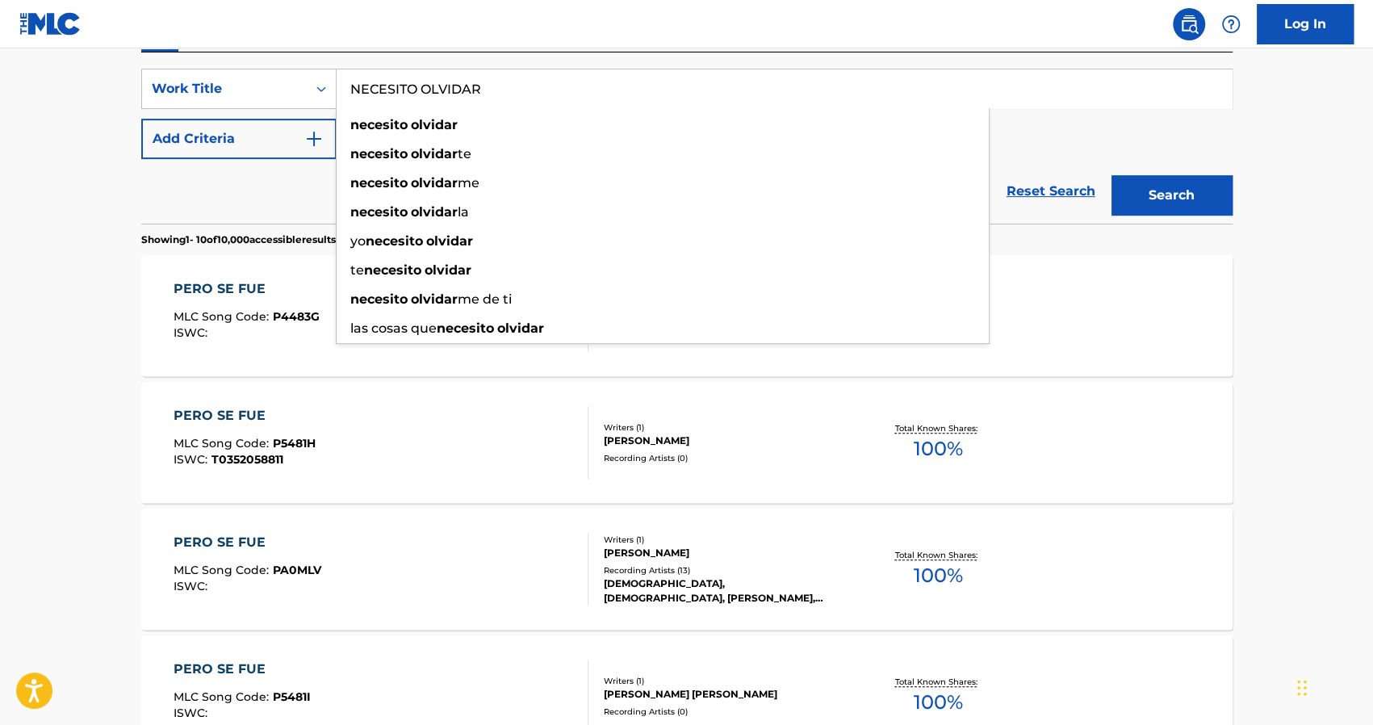
type input "NECESITO OLVIDAR"
click at [1112, 175] on button "Search" at bounding box center [1172, 195] width 121 height 40
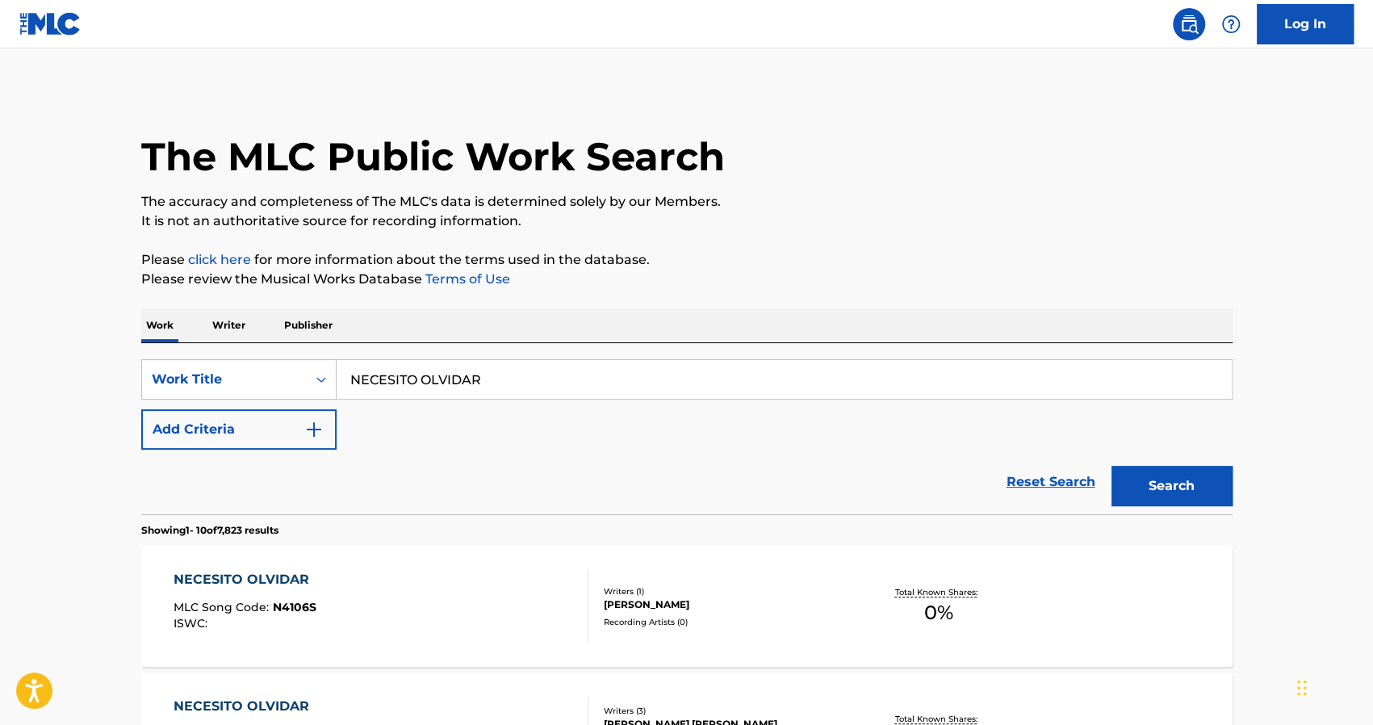
click at [228, 488] on div "Reset Search Search" at bounding box center [687, 482] width 1092 height 65
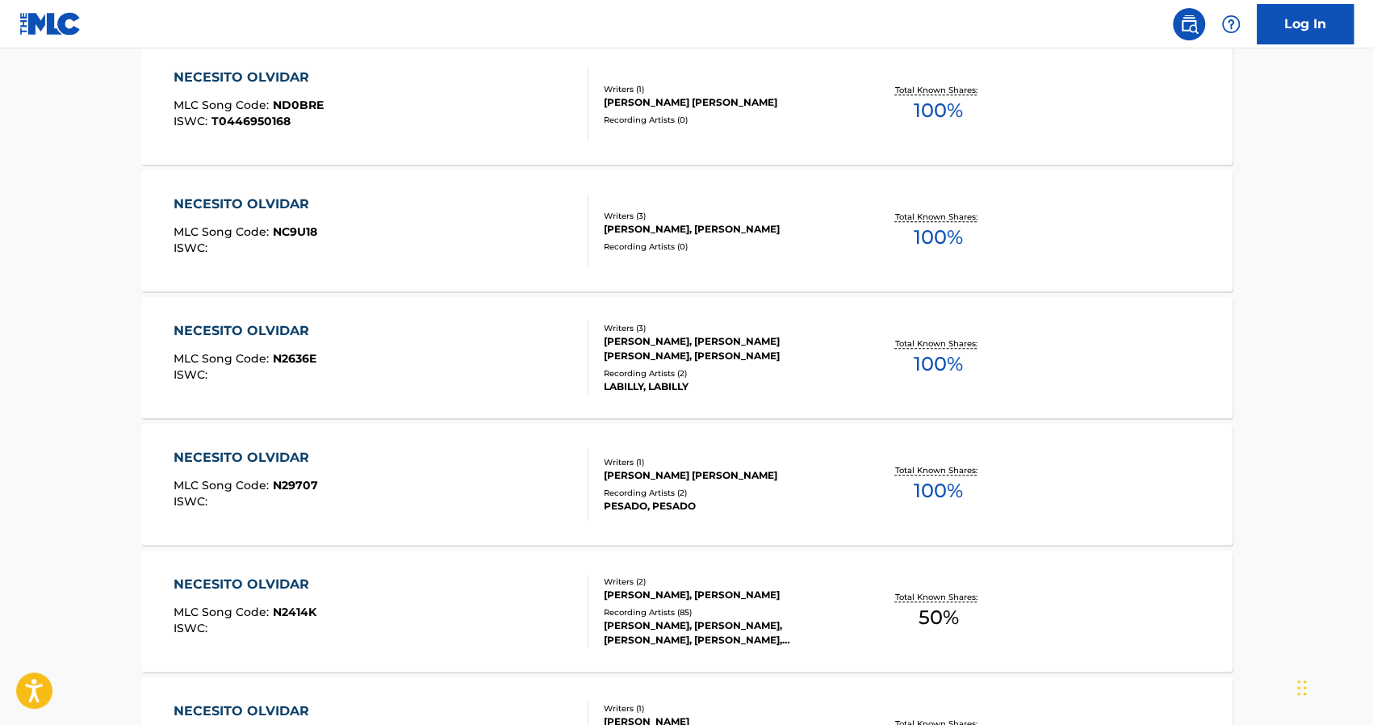
scroll to position [775, 0]
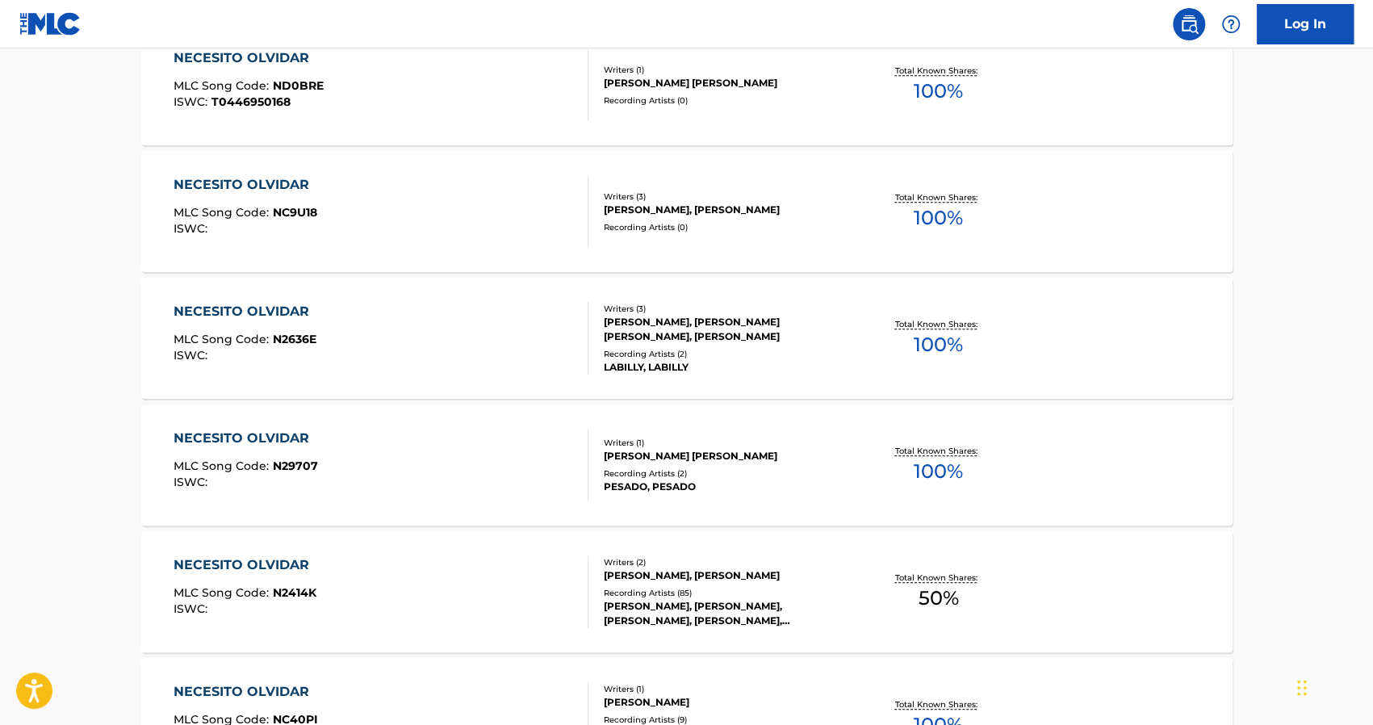
click at [702, 502] on div "NECESITO OLVIDAR MLC Song Code : N29707 ISWC : Writers ( 1 ) MARIO ALBERTO ZAPA…" at bounding box center [687, 465] width 1092 height 121
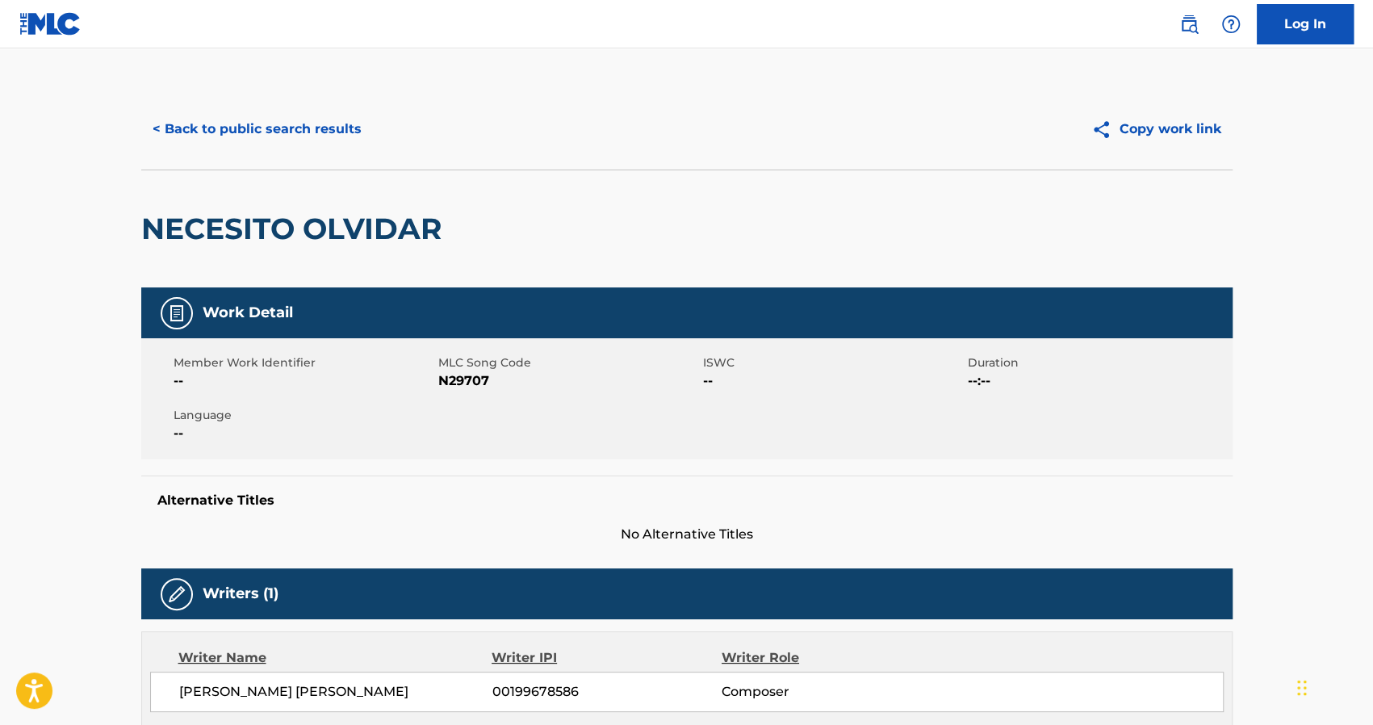
click at [251, 129] on button "< Back to public search results" at bounding box center [257, 129] width 232 height 40
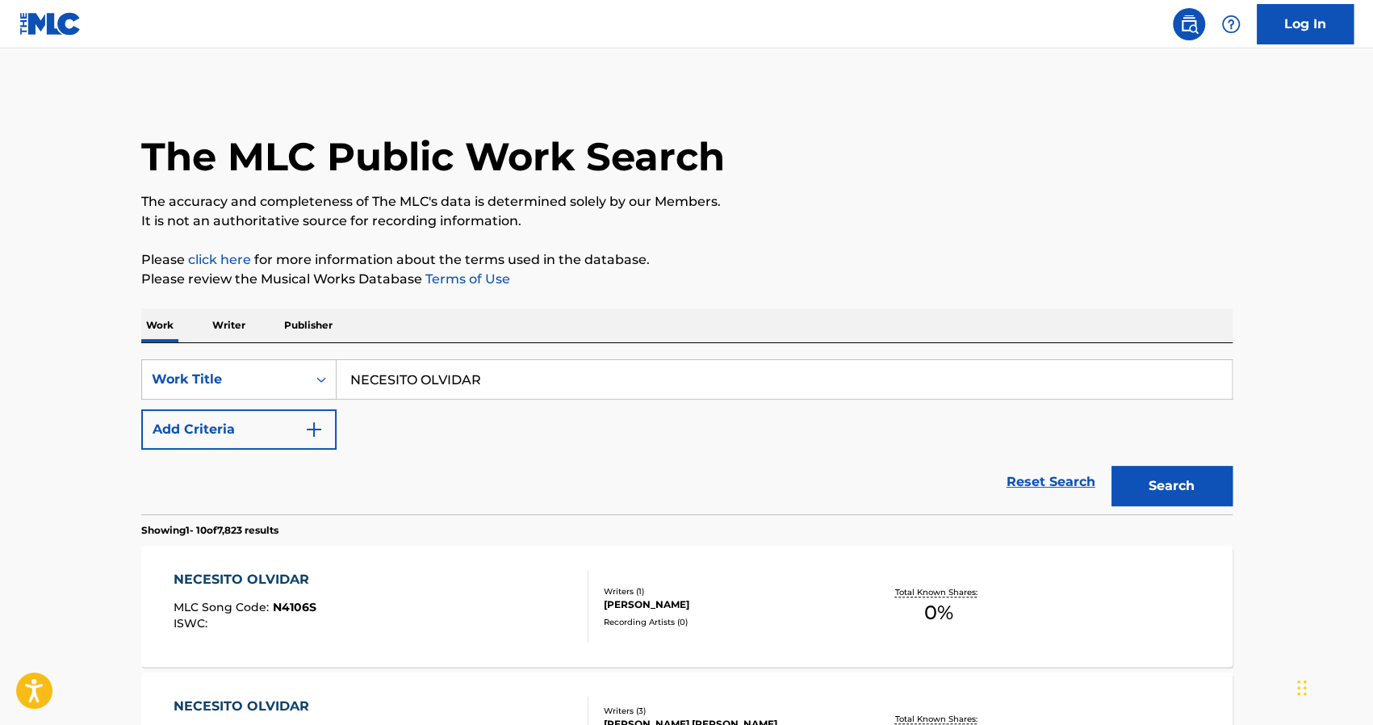
scroll to position [817, 0]
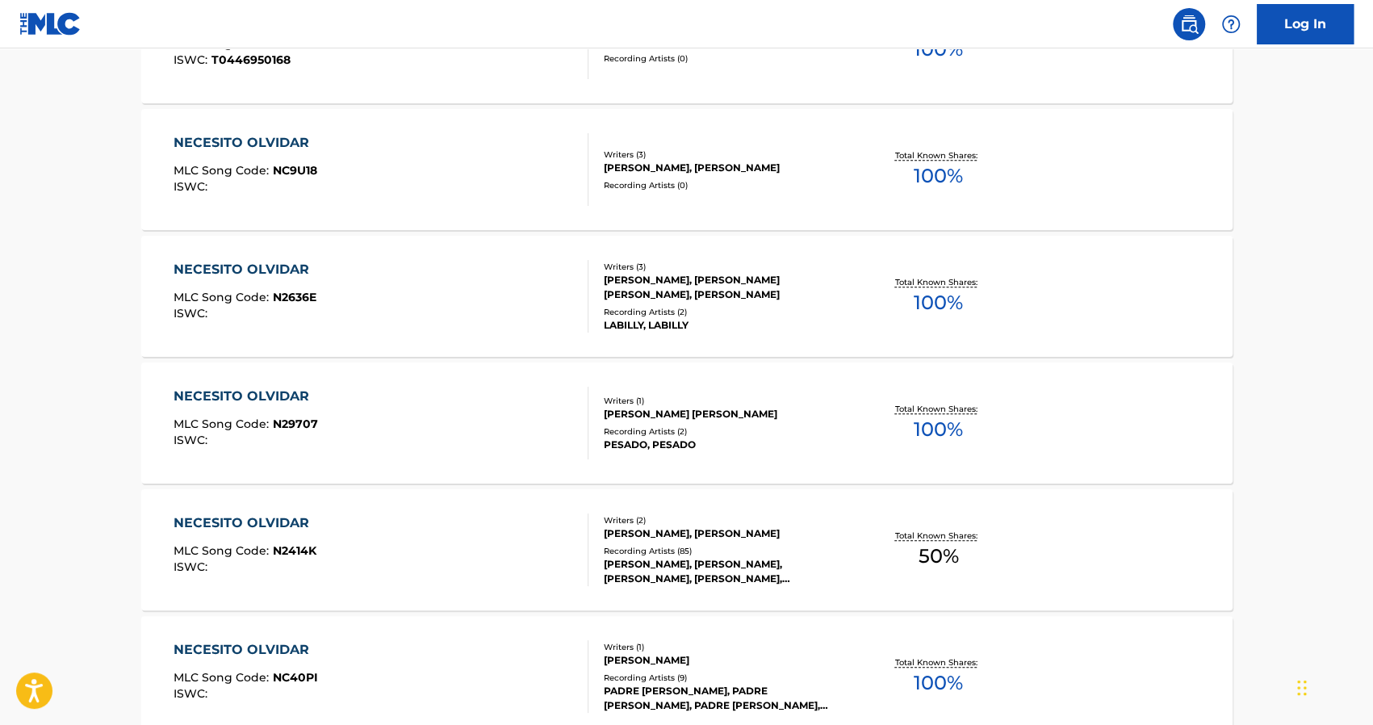
click at [1366, 49] on main "The MLC Public Work Search The accuracy and completeness of The MLC's data is d…" at bounding box center [686, 156] width 1373 height 1851
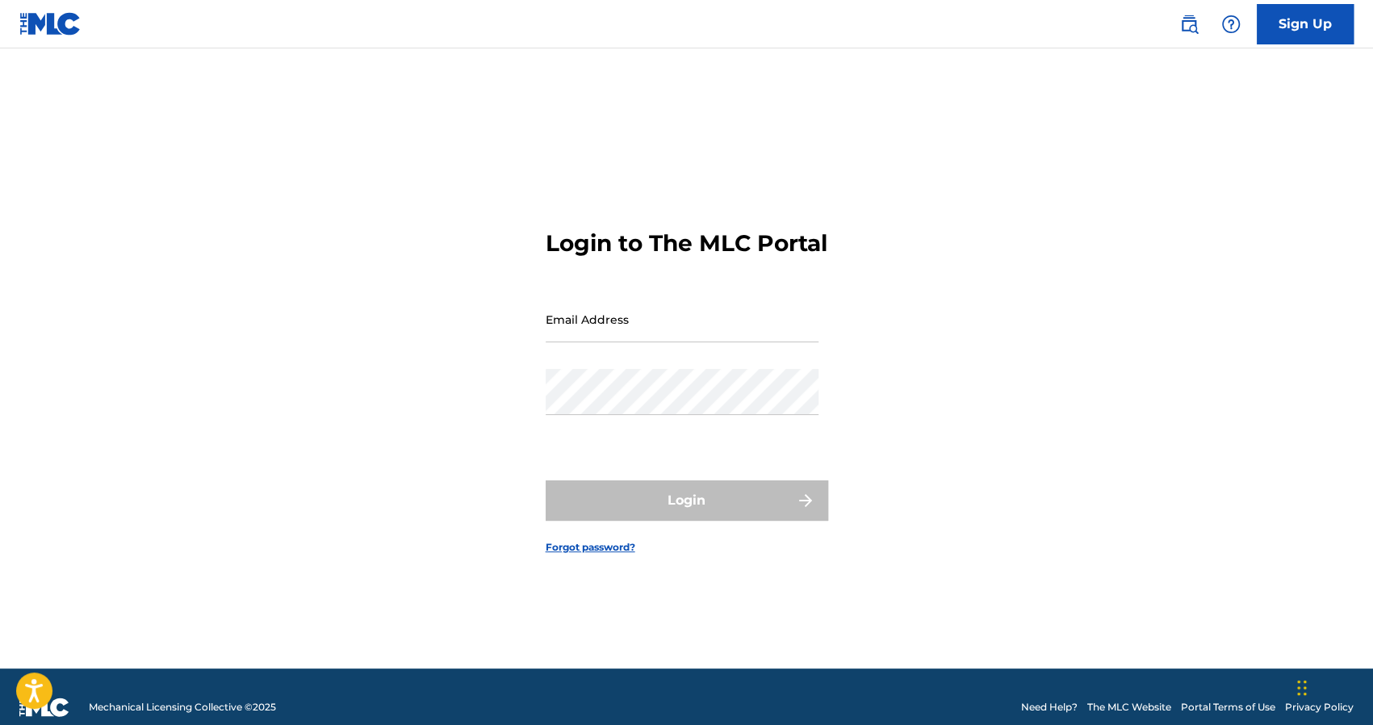
click at [639, 442] on div "Password" at bounding box center [682, 405] width 273 height 73
click at [567, 442] on div "Password" at bounding box center [682, 405] width 273 height 73
click at [421, 184] on div "Login to The MLC Portal Email Address Password Login Forgot password?" at bounding box center [687, 379] width 1130 height 580
click at [655, 506] on div "Login" at bounding box center [687, 500] width 283 height 40
click at [672, 336] on input "Email Address" at bounding box center [682, 319] width 273 height 46
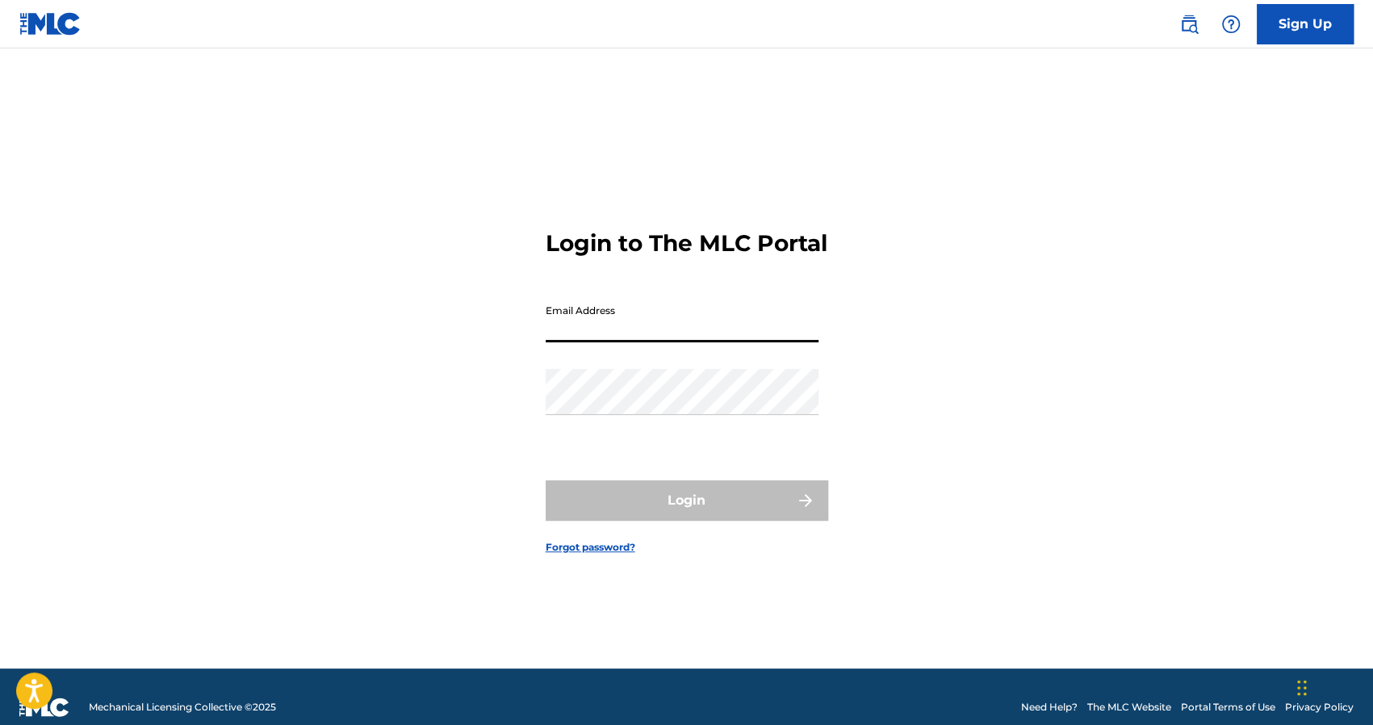
type input "[EMAIL_ADDRESS][DOMAIN_NAME]"
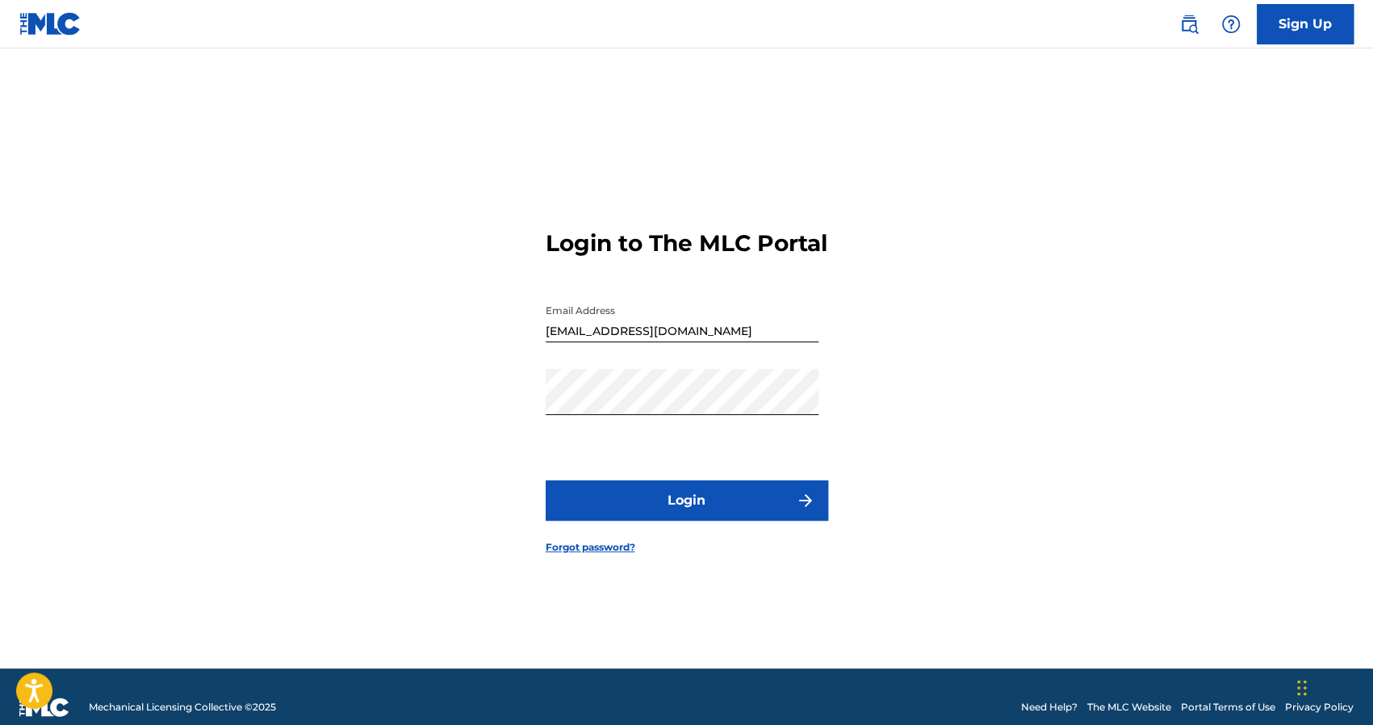
click at [576, 503] on button "Login" at bounding box center [687, 500] width 283 height 40
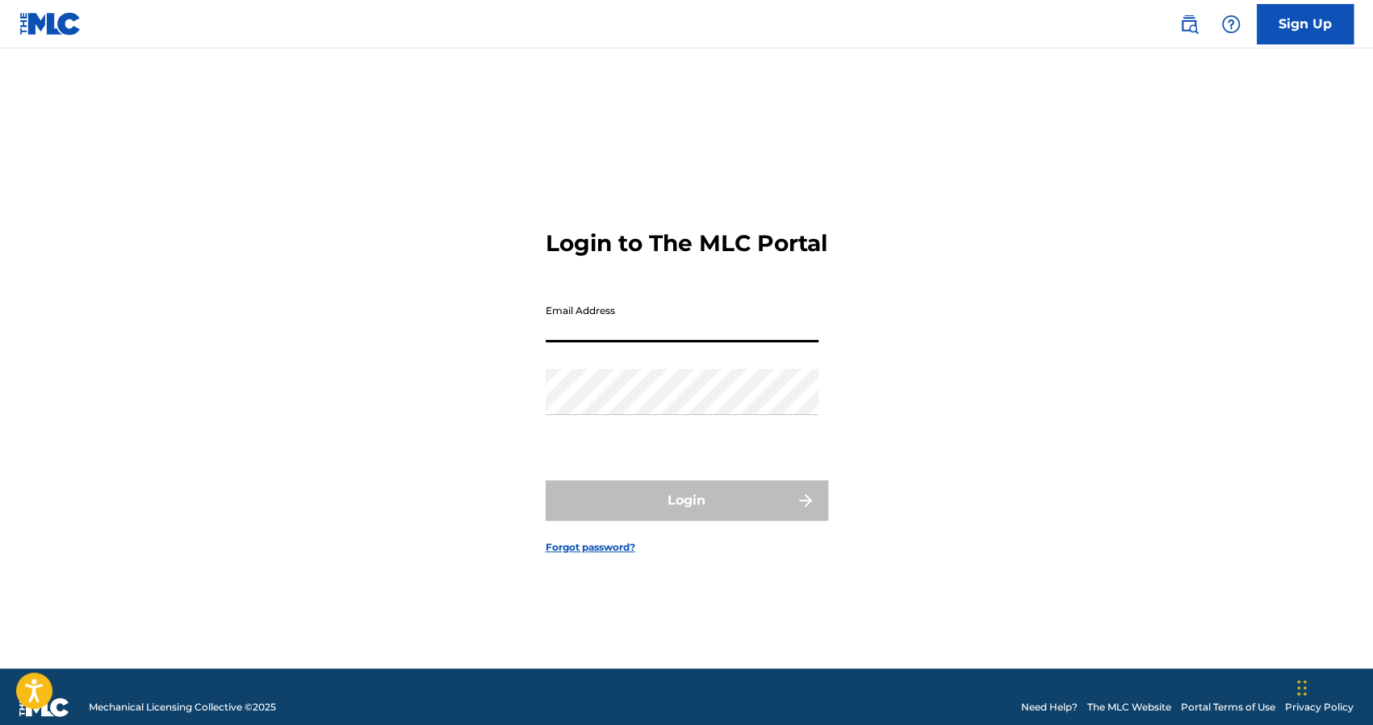
click at [744, 342] on input "Email Address" at bounding box center [682, 319] width 273 height 46
type input "[EMAIL_ADDRESS][DOMAIN_NAME]"
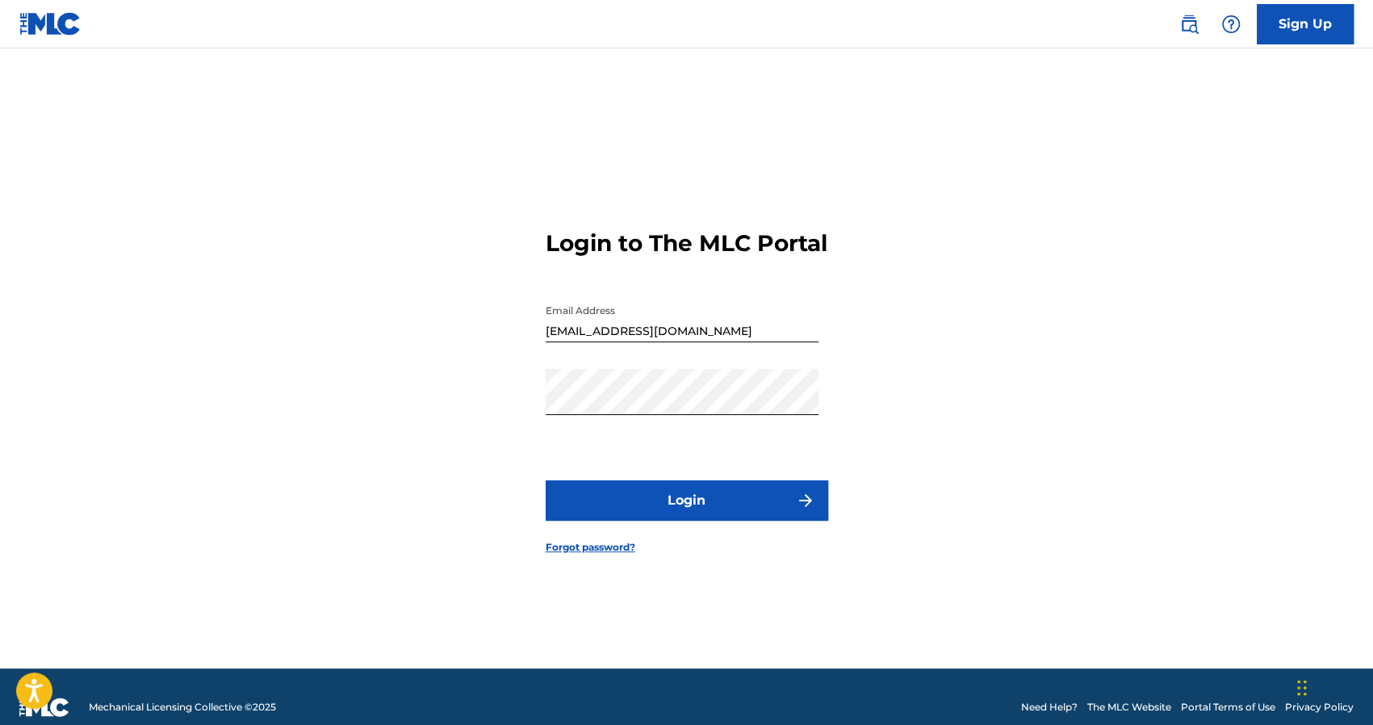
click at [591, 521] on button "Login" at bounding box center [687, 500] width 283 height 40
